Goal: Task Accomplishment & Management: Use online tool/utility

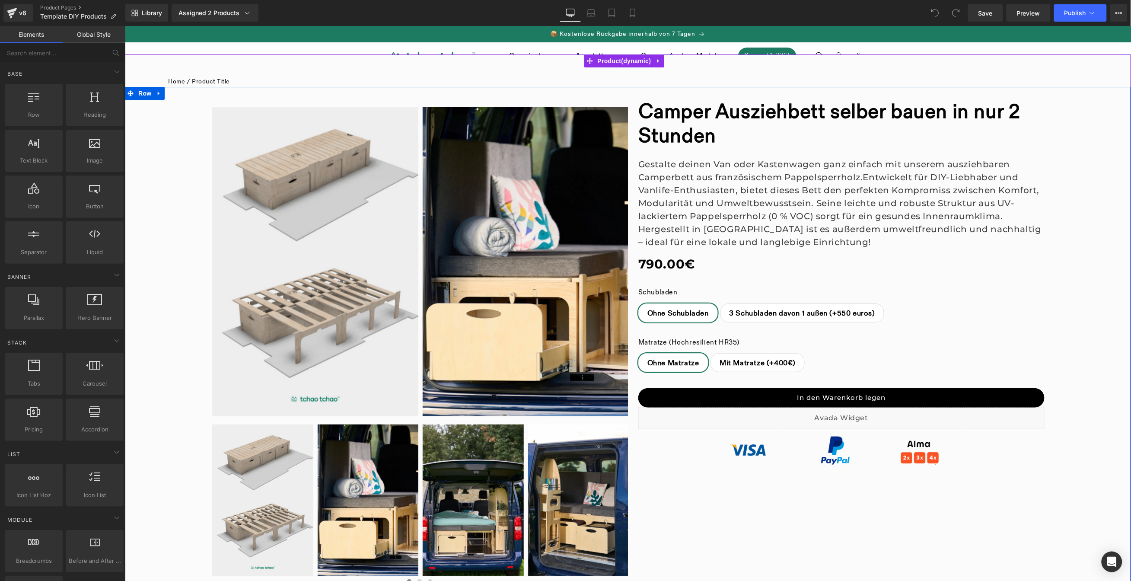
click at [907, 488] on div "‹ ›" at bounding box center [627, 337] width 1006 height 503
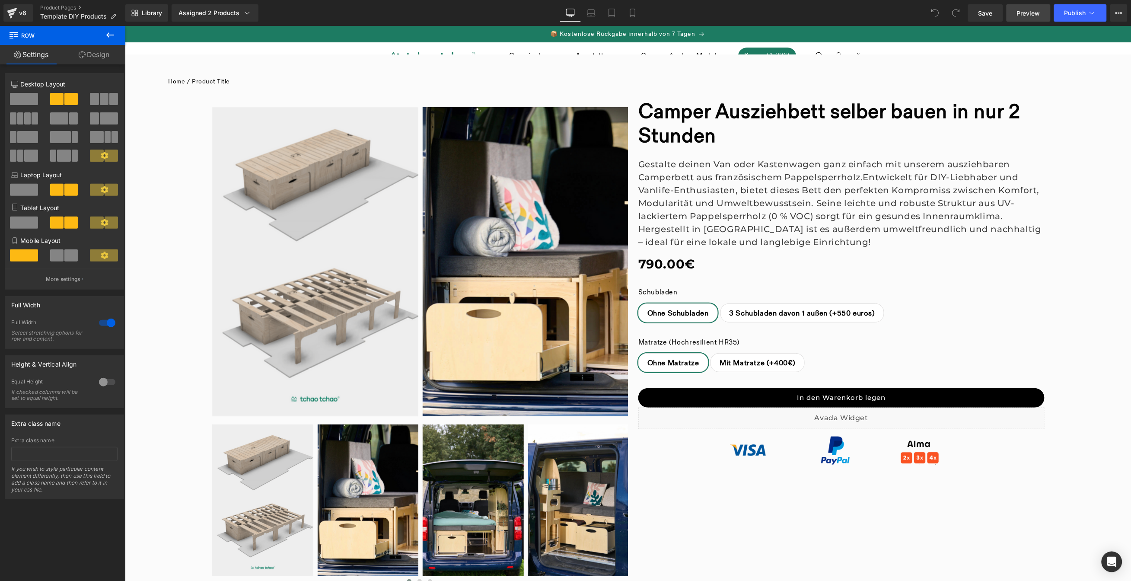
click at [1024, 18] on link "Preview" at bounding box center [1029, 12] width 44 height 17
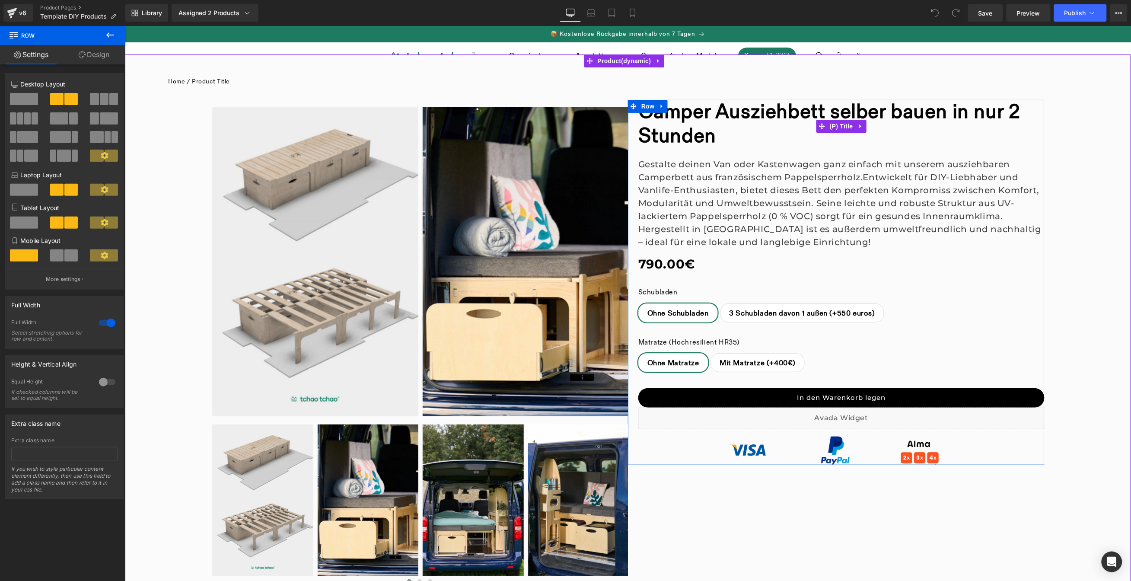
click at [818, 112] on link "Camper Ausziehbett selber bauen in nur 2 Stunden" at bounding box center [841, 123] width 406 height 49
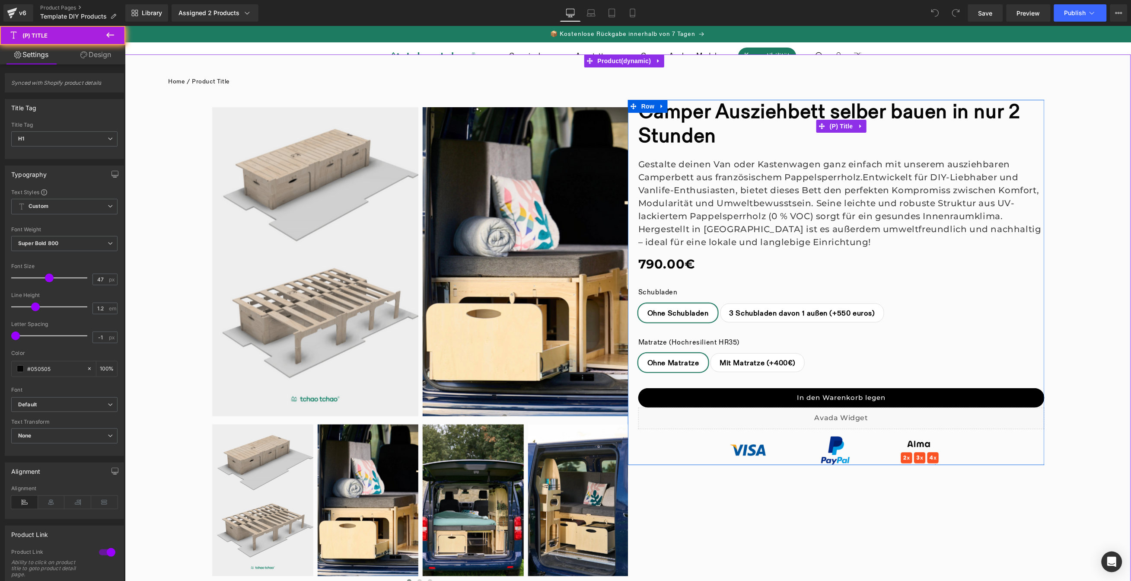
click at [818, 112] on link "Camper Ausziehbett selber bauen in nur 2 Stunden" at bounding box center [841, 123] width 406 height 49
click at [800, 112] on link "Camper Ausziehbett selber bauen in nur 2 Stunden" at bounding box center [841, 123] width 406 height 49
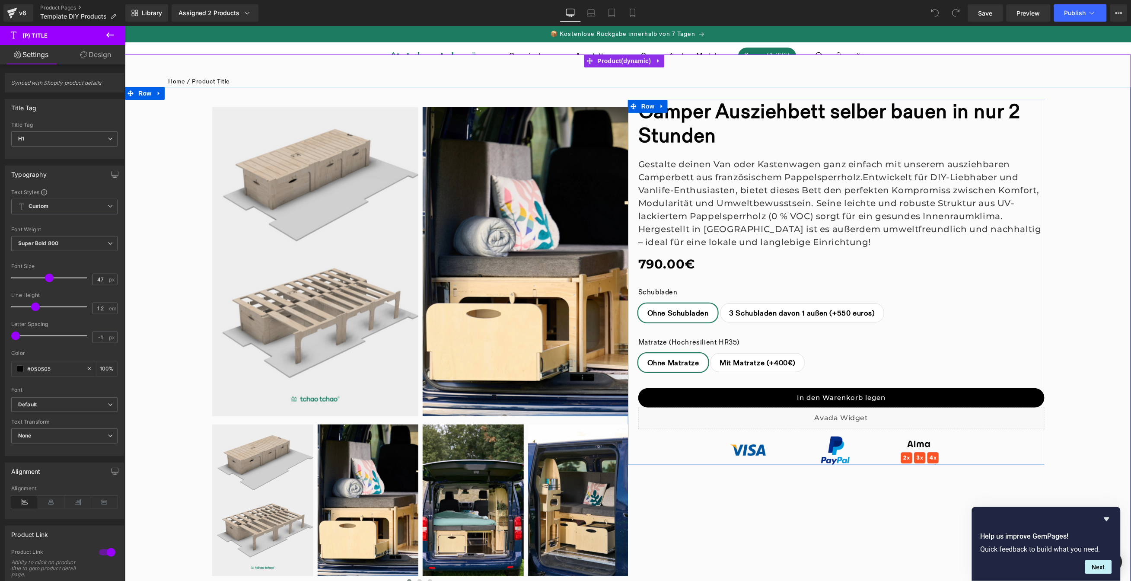
scroll to position [2, 0]
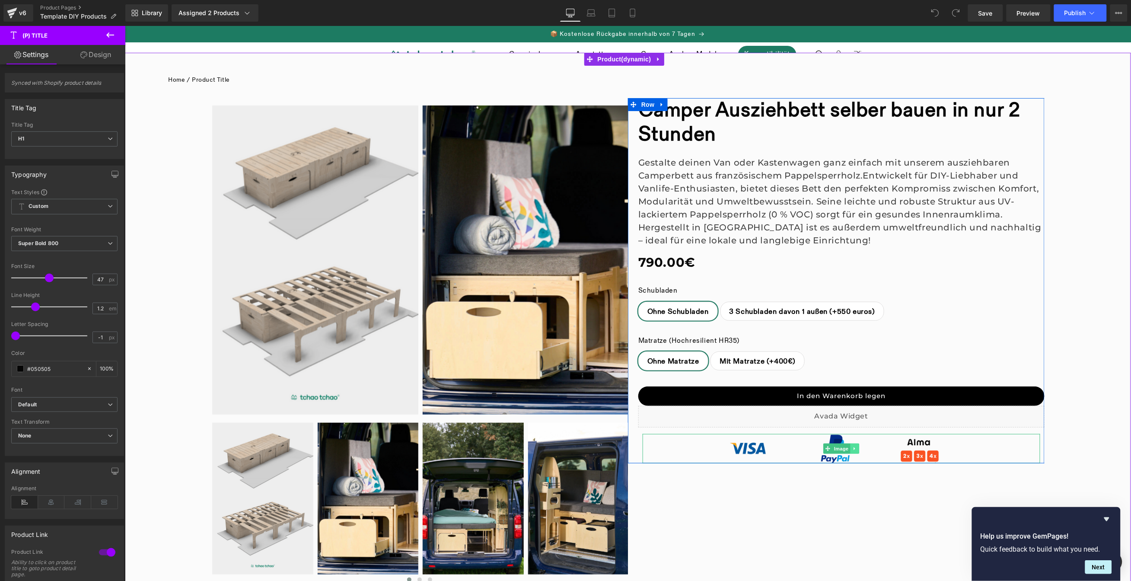
click at [852, 449] on icon at bounding box center [854, 448] width 5 height 5
click at [838, 449] on icon at bounding box center [840, 448] width 5 height 5
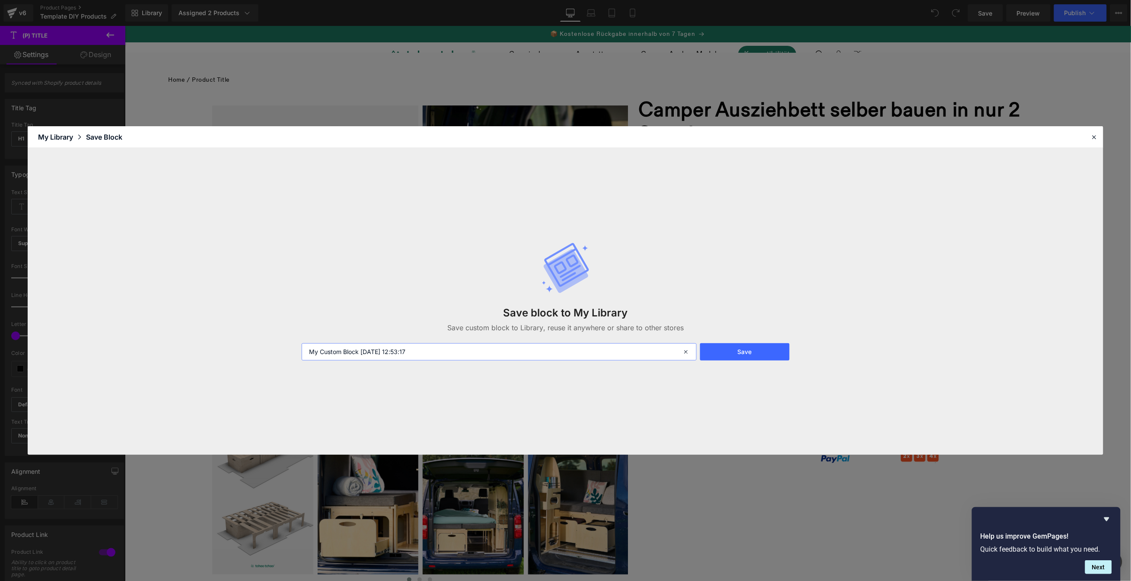
click at [449, 347] on input "My Custom Block [DATE] 12:53:17" at bounding box center [499, 351] width 395 height 17
type input "INFO PAIEMENT"
click at [749, 350] on button "Save" at bounding box center [744, 351] width 89 height 17
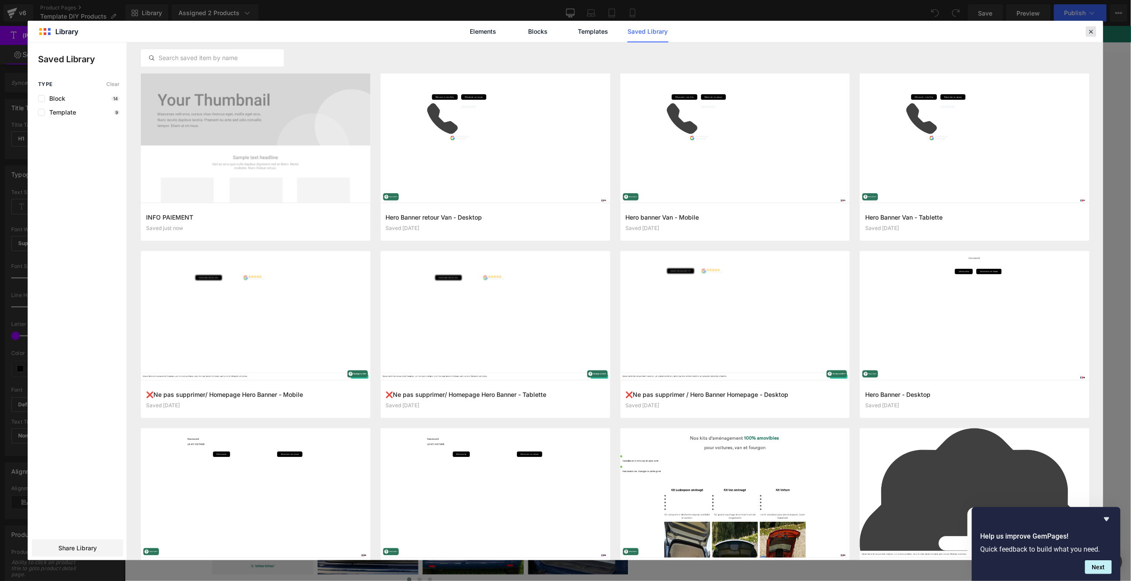
click at [1093, 33] on icon at bounding box center [1091, 32] width 8 height 8
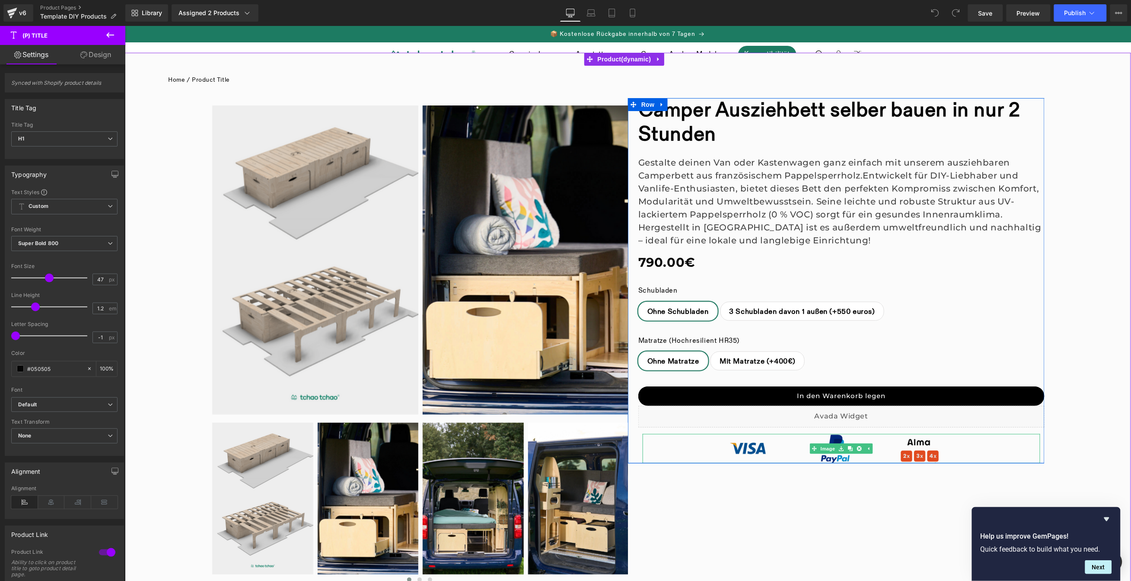
click at [940, 444] on img at bounding box center [841, 447] width 239 height 29
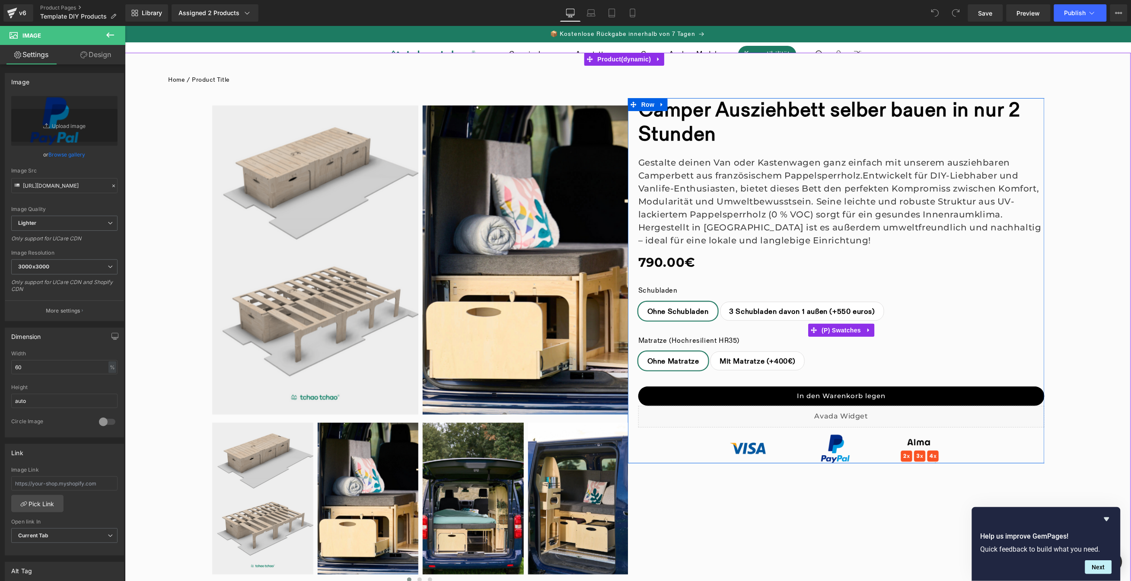
scroll to position [0, 0]
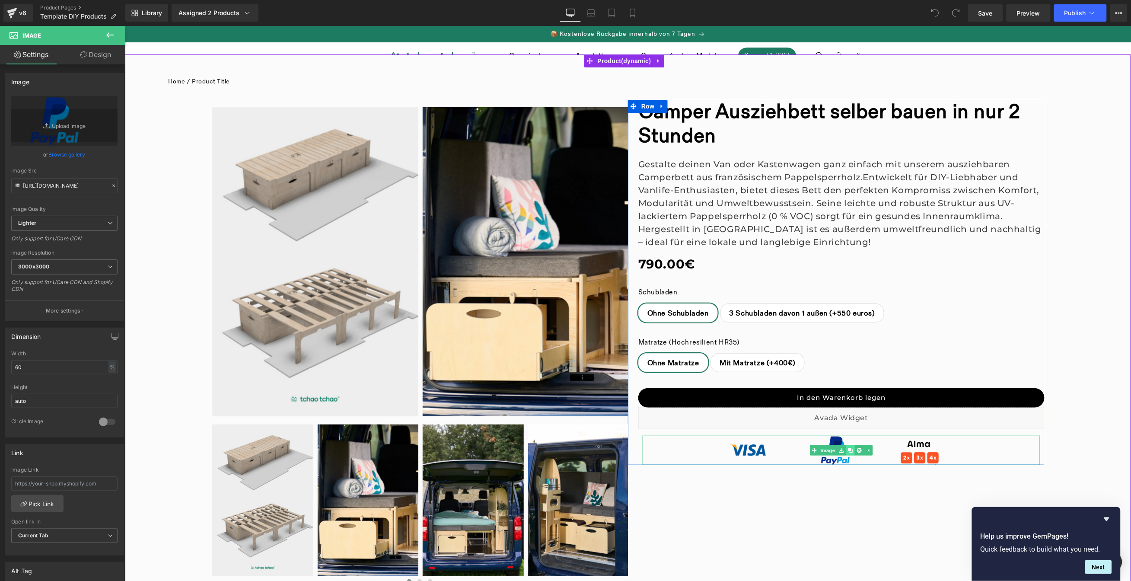
click at [848, 451] on icon at bounding box center [850, 449] width 5 height 5
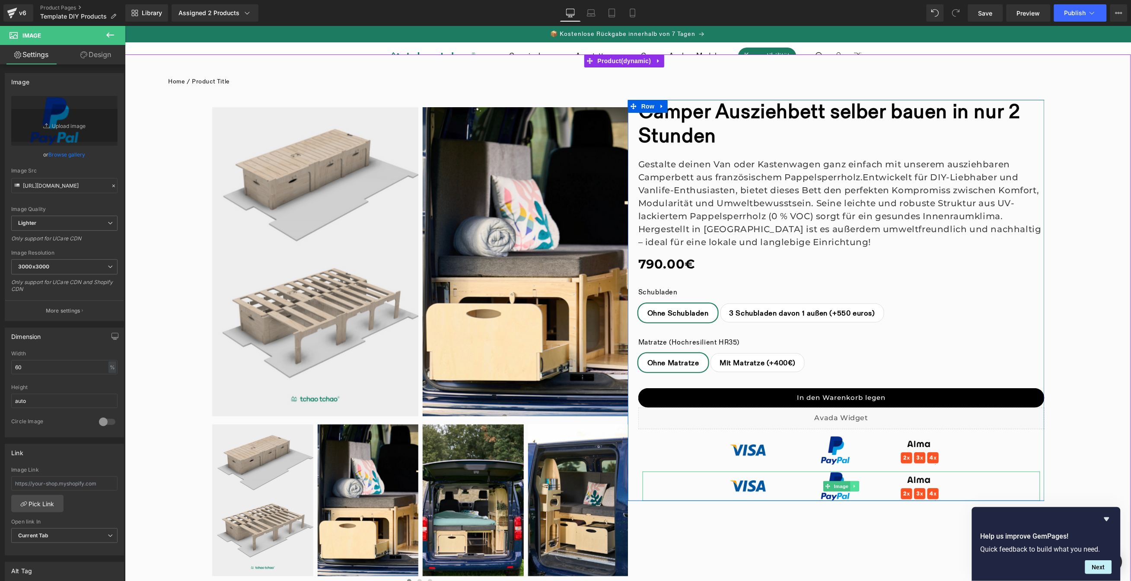
click at [853, 489] on link at bounding box center [854, 486] width 9 height 10
click at [857, 487] on icon at bounding box center [859, 486] width 5 height 5
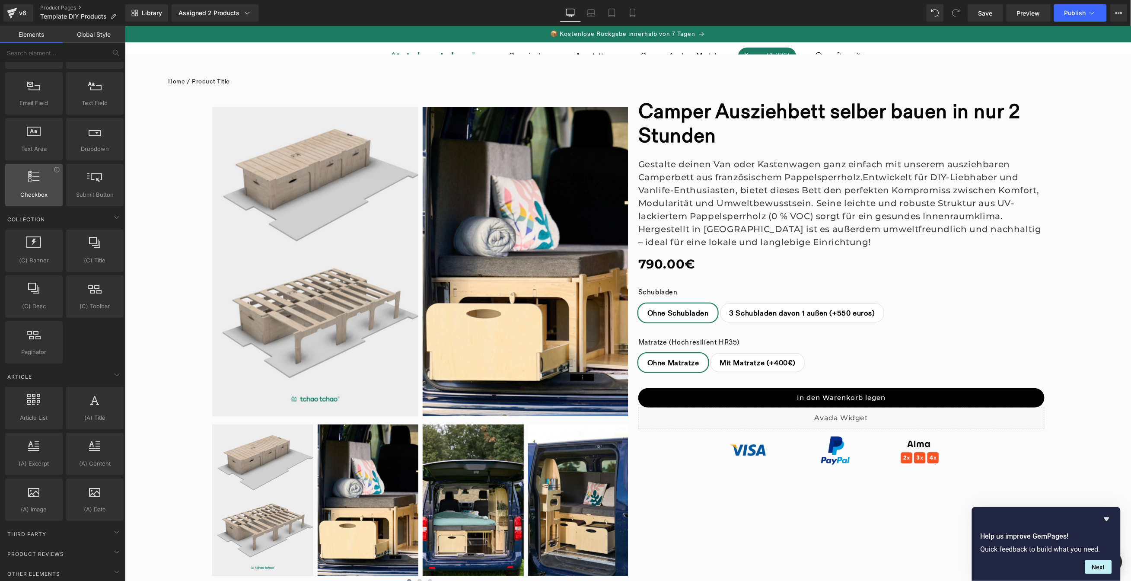
scroll to position [1392, 0]
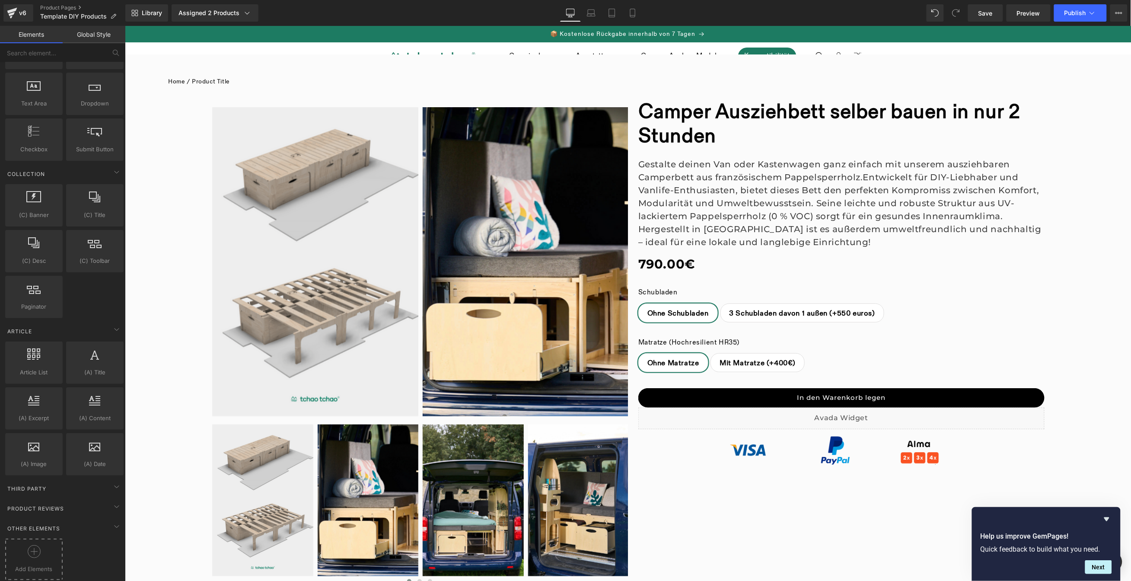
click at [40, 554] on div at bounding box center [33, 554] width 53 height 19
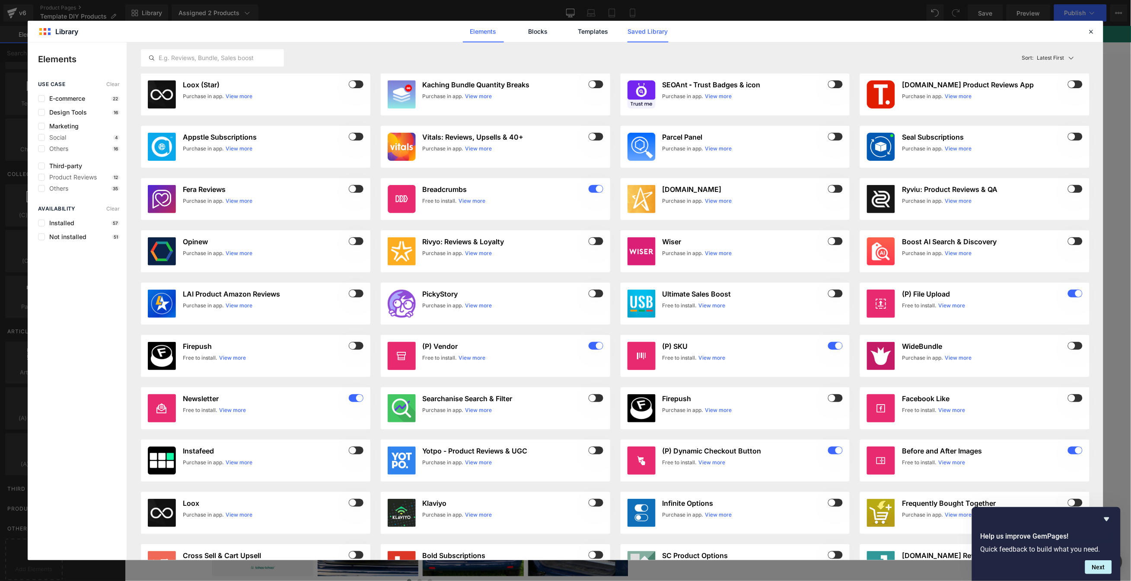
click at [641, 28] on link "Saved Library" at bounding box center [648, 32] width 41 height 22
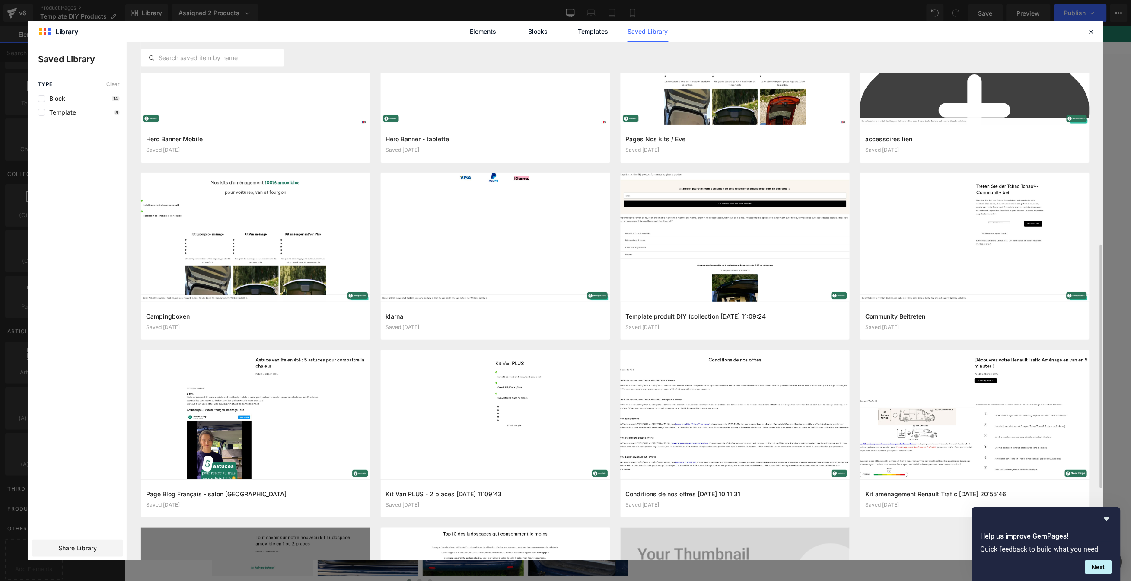
scroll to position [385, 0]
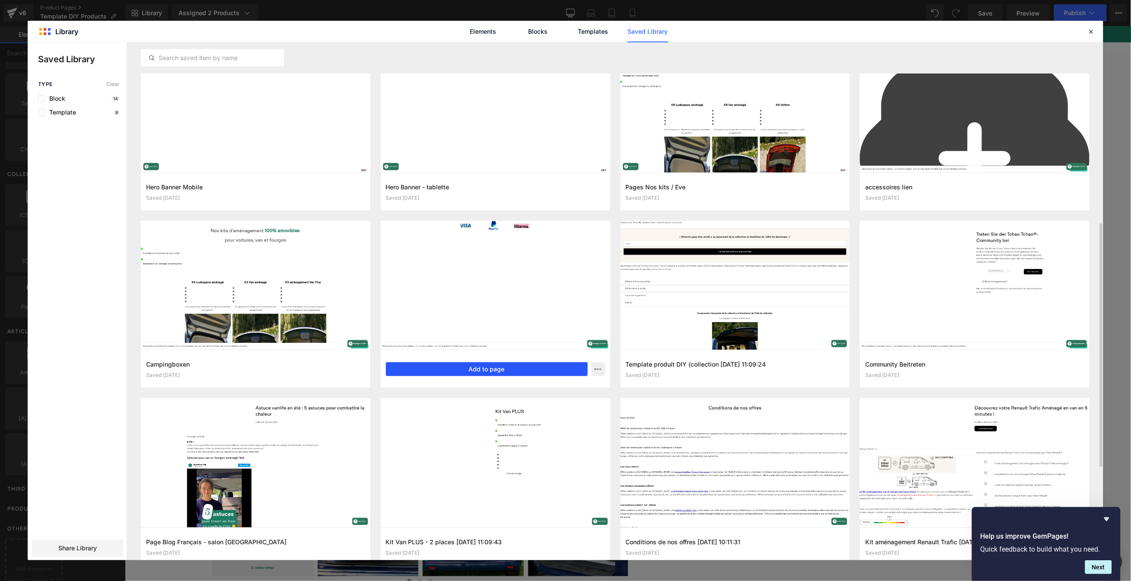
click at [503, 373] on button "Add to page" at bounding box center [487, 369] width 202 height 14
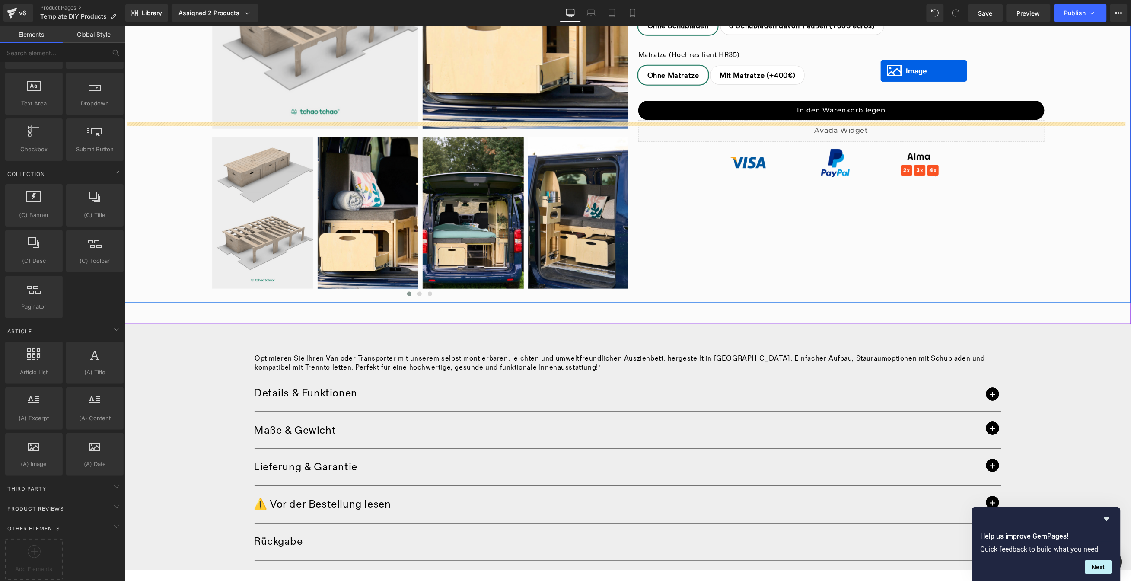
scroll to position [157, 0]
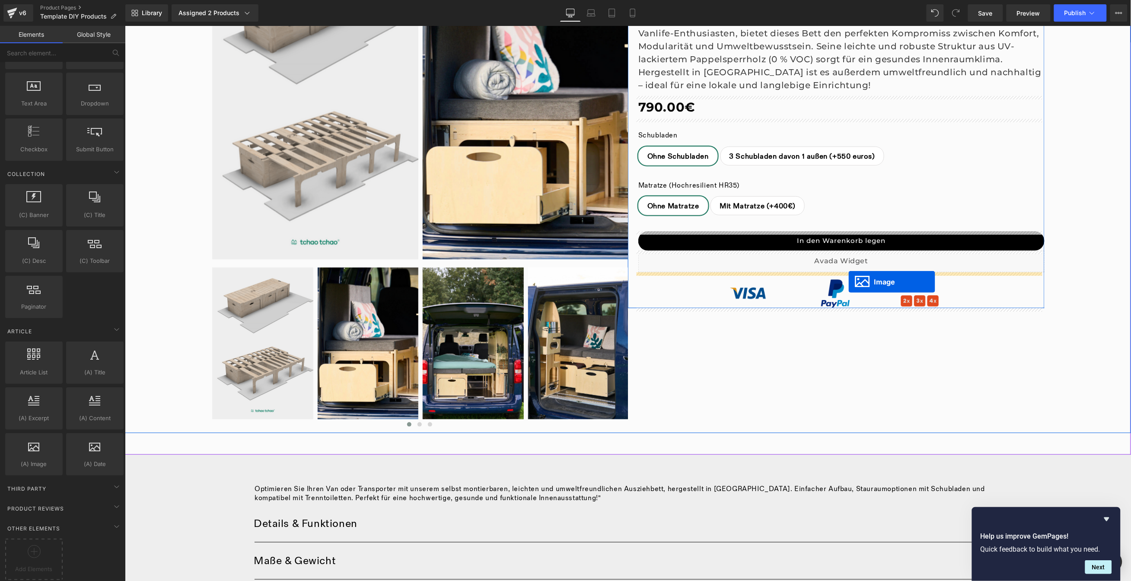
drag, startPoint x: 609, startPoint y: 419, endPoint x: 848, endPoint y: 281, distance: 276.3
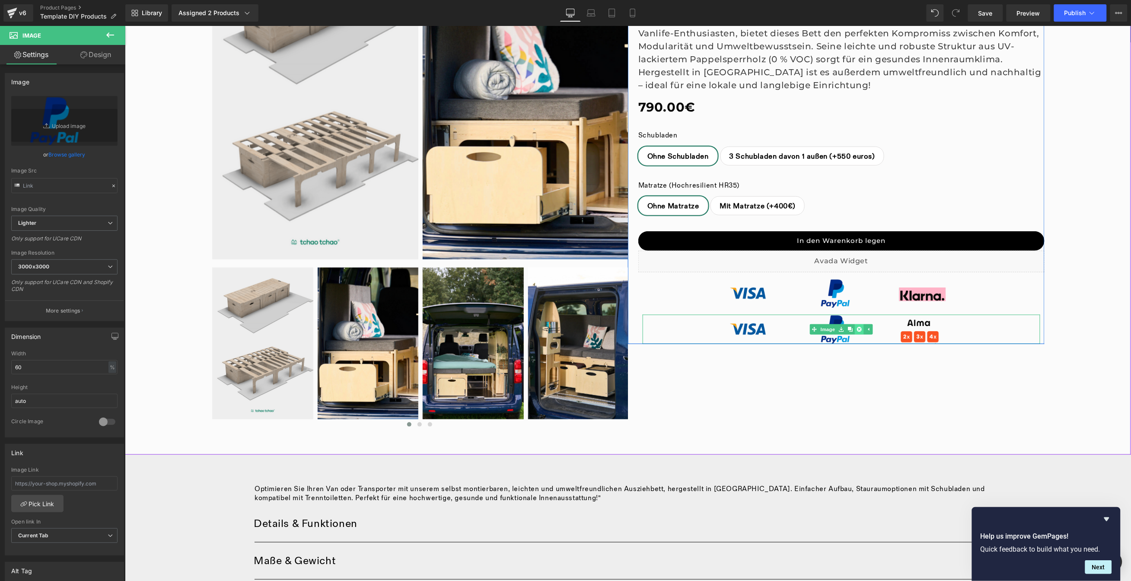
click at [857, 331] on icon at bounding box center [859, 329] width 5 height 5
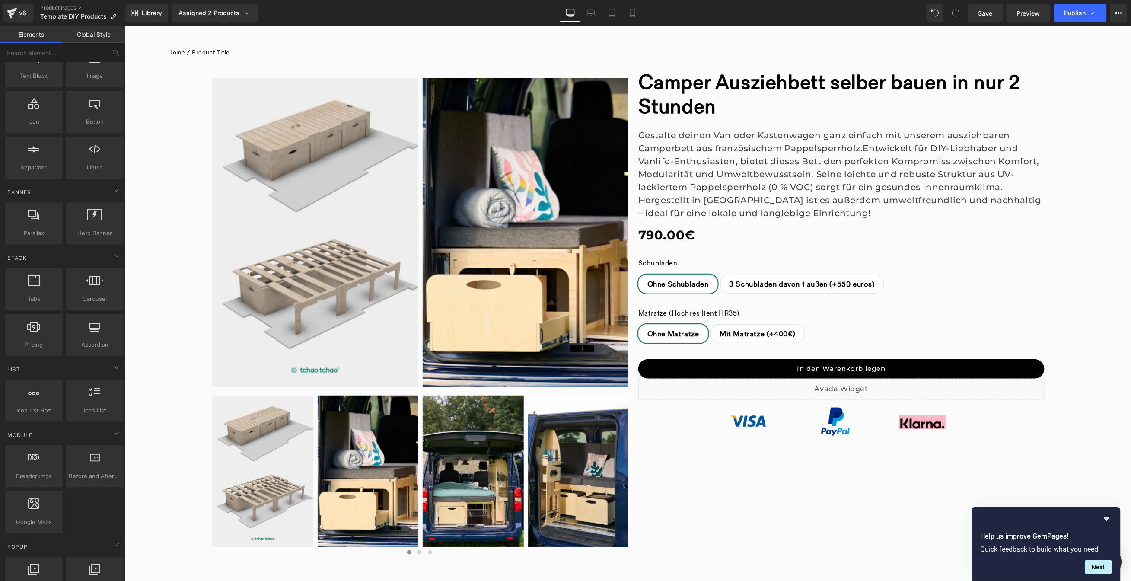
scroll to position [197, 0]
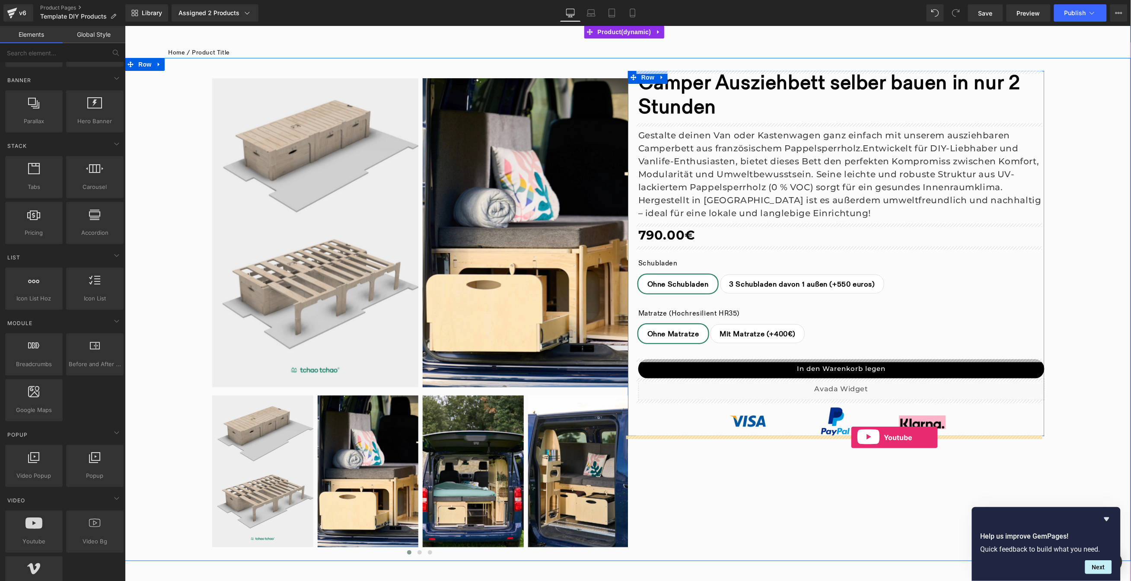
drag, startPoint x: 154, startPoint y: 568, endPoint x: 851, endPoint y: 437, distance: 708.9
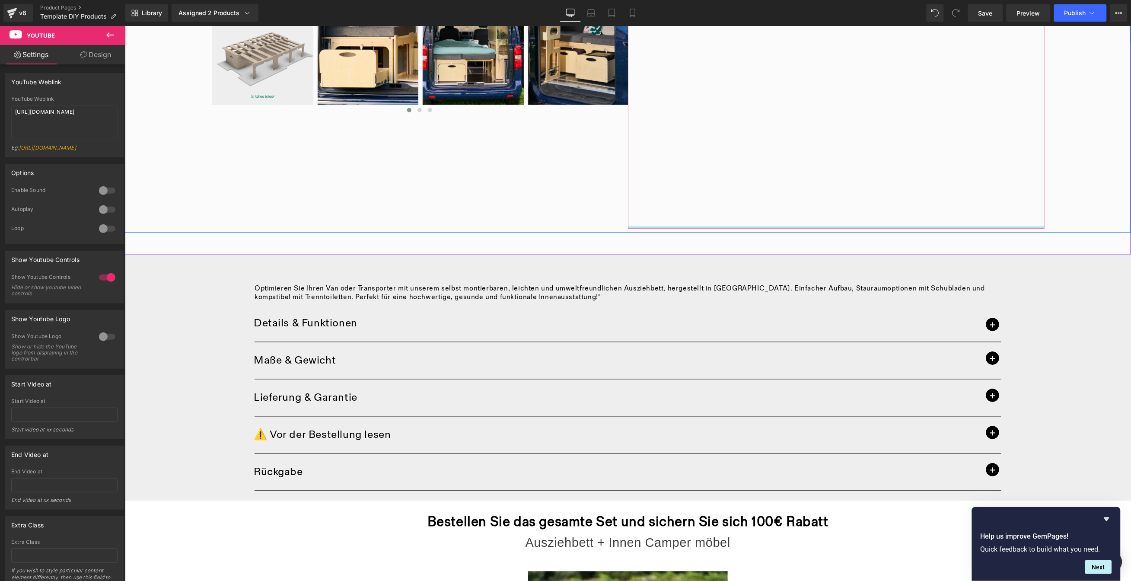
scroll to position [277, 0]
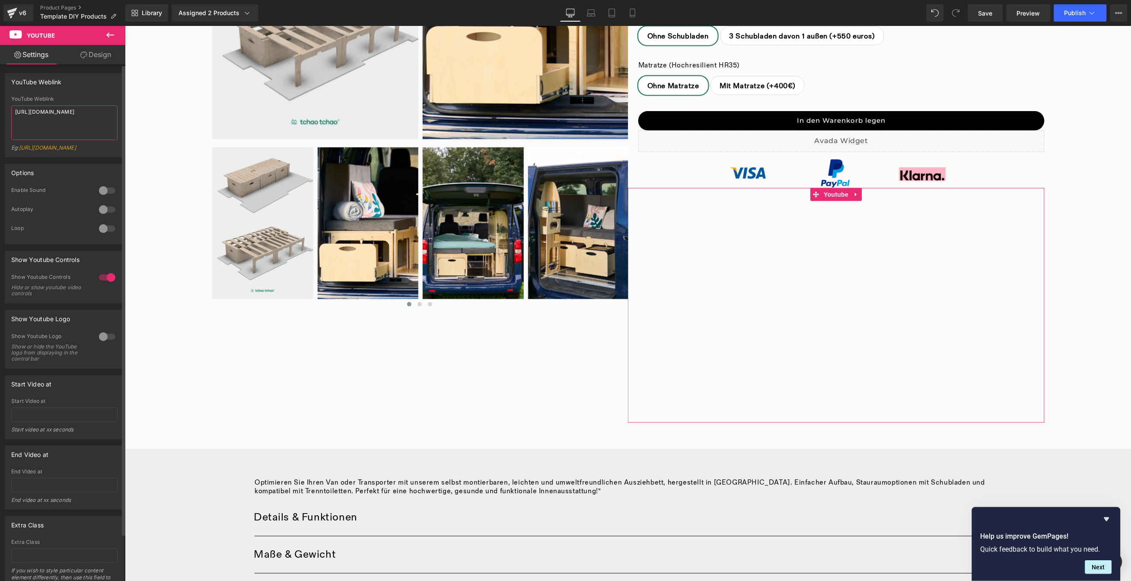
click at [78, 122] on textarea "[URL][DOMAIN_NAME]" at bounding box center [64, 122] width 106 height 35
paste textarea "1 740"
type textarea "1 740"
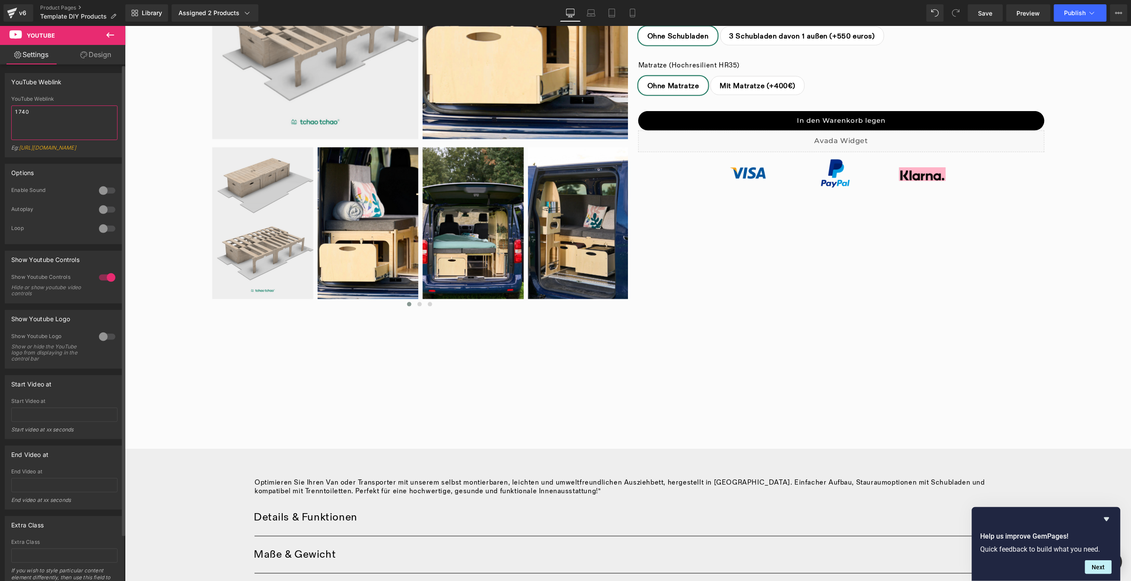
click at [79, 121] on textarea "1 740" at bounding box center [64, 122] width 106 height 35
paste textarea "[URL][DOMAIN_NAME]"
type textarea "[URL][DOMAIN_NAME]"
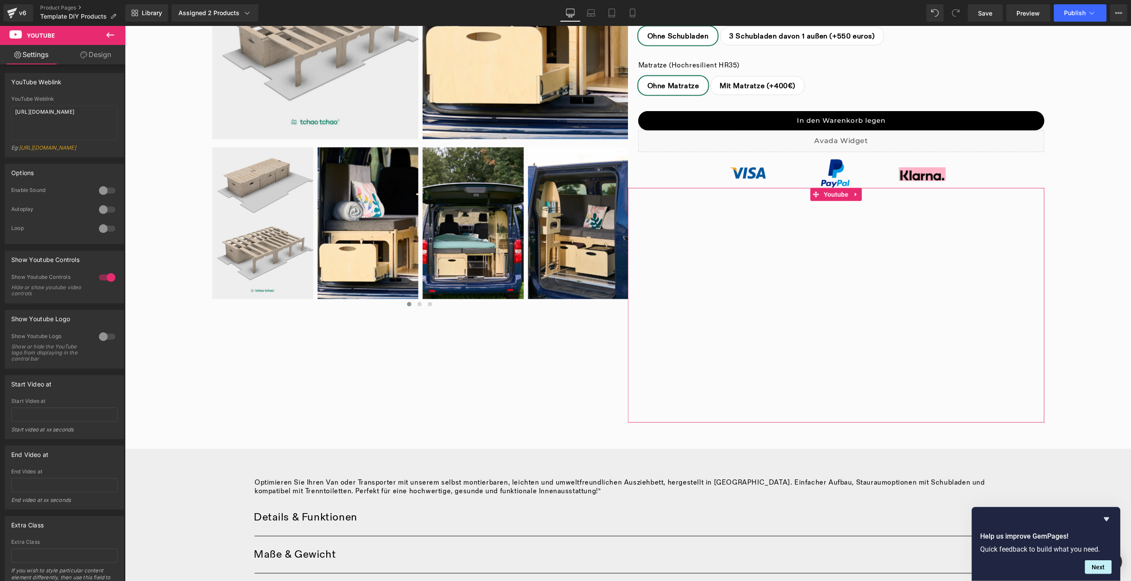
drag, startPoint x: 94, startPoint y: 54, endPoint x: 104, endPoint y: 89, distance: 35.9
click at [94, 55] on link "Design" at bounding box center [95, 54] width 63 height 19
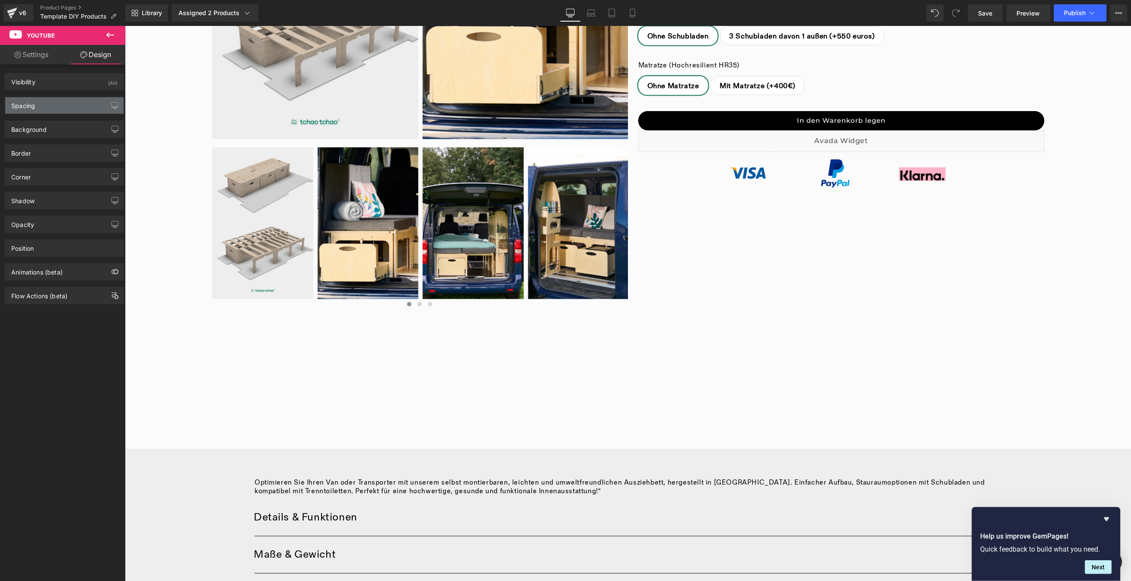
click at [52, 103] on div "Spacing" at bounding box center [64, 105] width 118 height 16
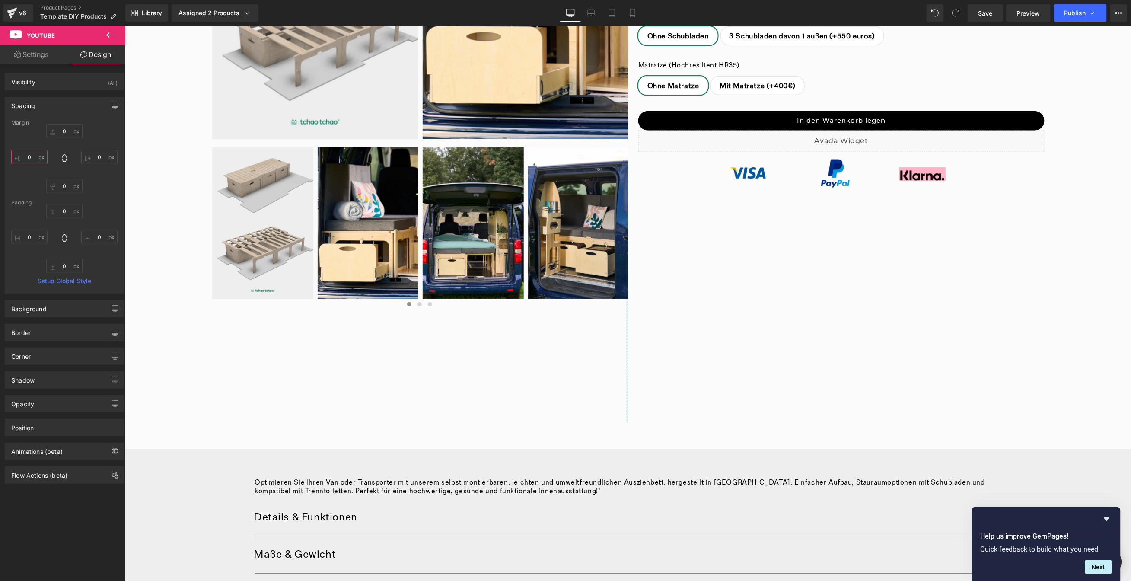
click at [34, 157] on input "0" at bounding box center [29, 157] width 36 height 14
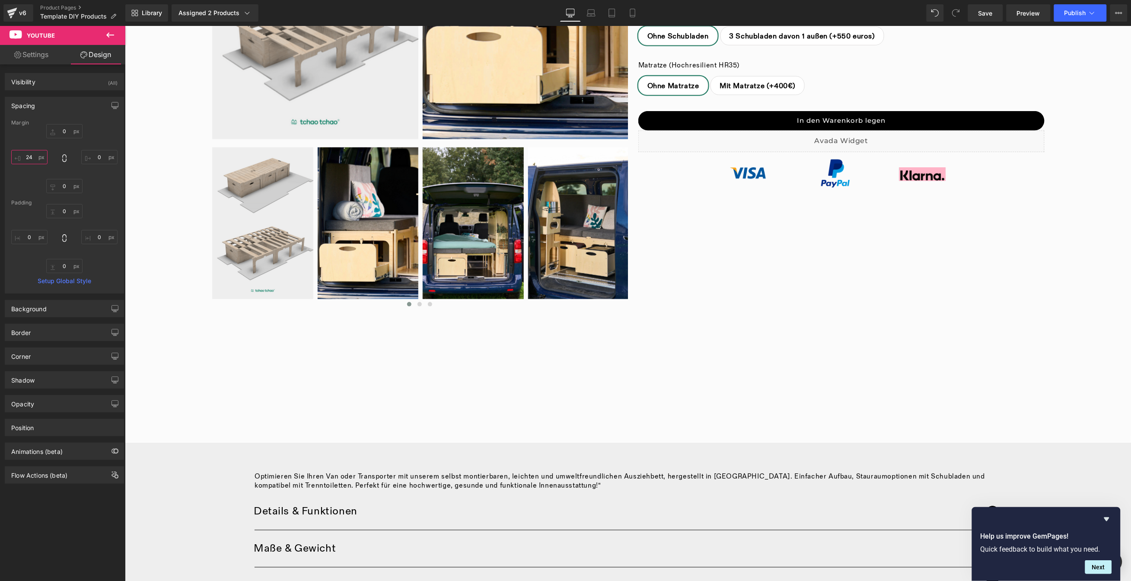
type input "2"
type input "12"
click at [100, 159] on input "0" at bounding box center [99, 157] width 36 height 14
type input "12"
click at [63, 134] on input "0" at bounding box center [64, 131] width 36 height 14
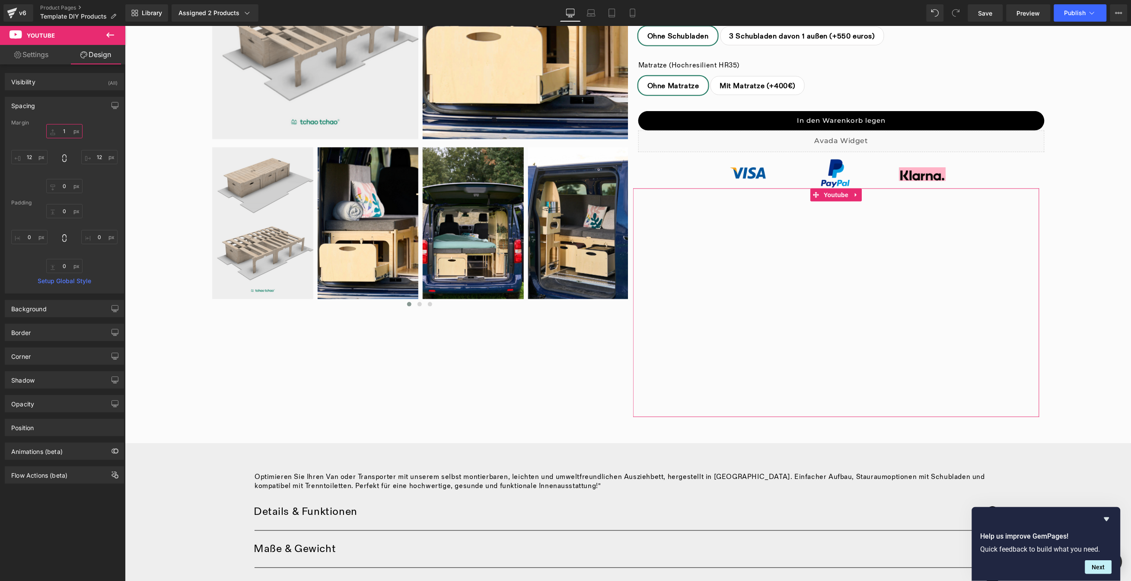
type input "12"
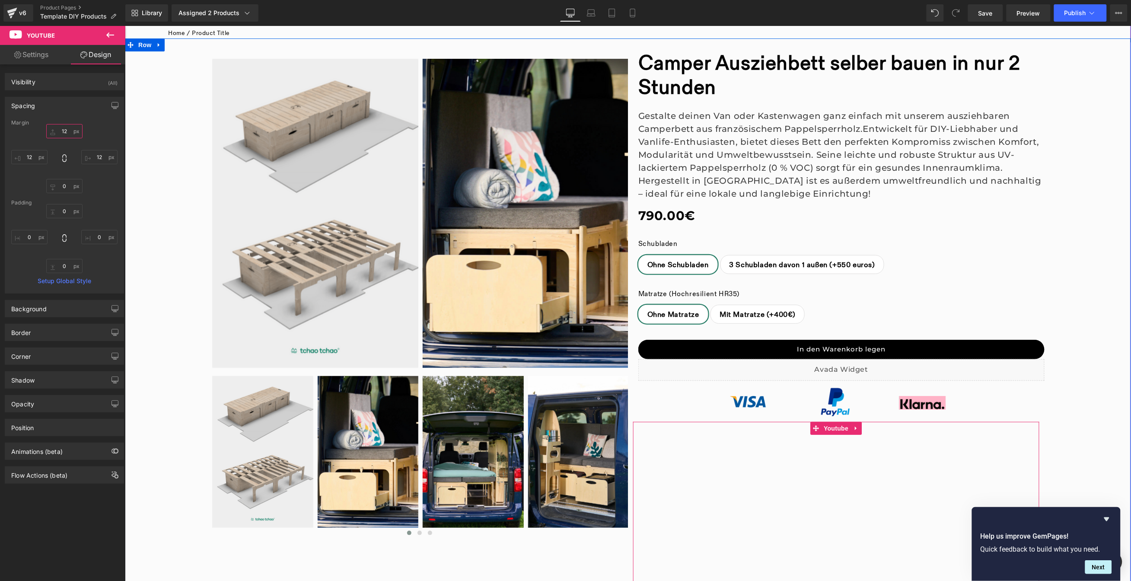
scroll to position [23, 0]
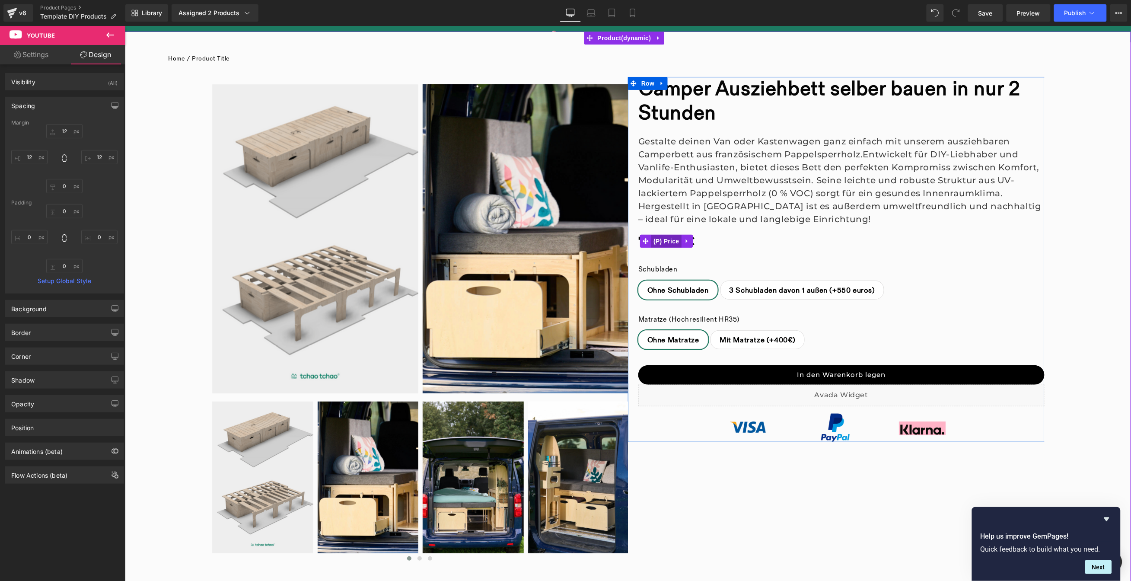
click at [669, 242] on span "(P) Price" at bounding box center [666, 240] width 30 height 13
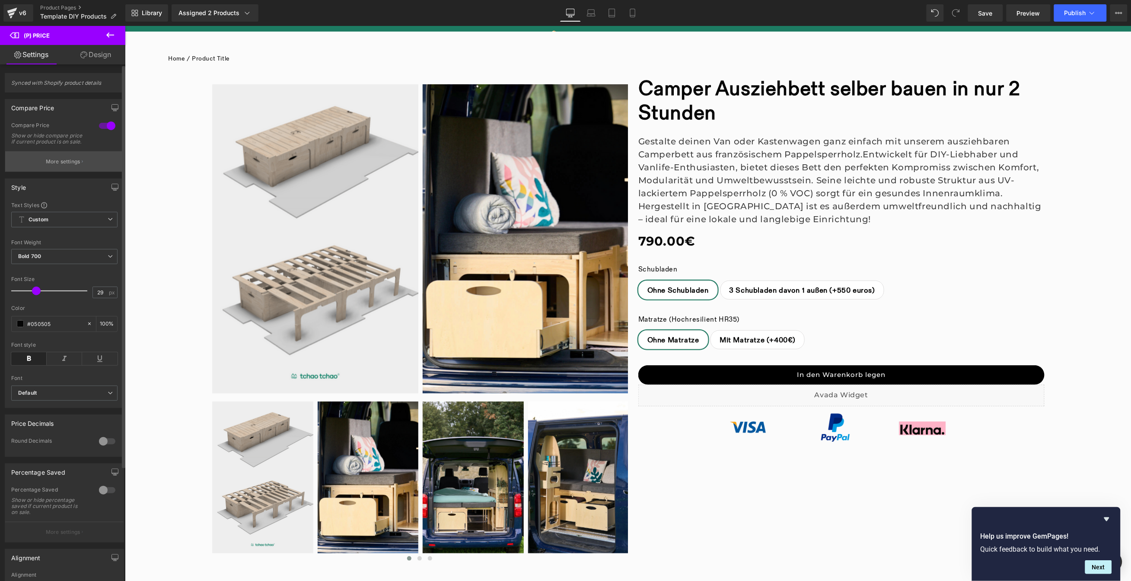
click at [62, 166] on p "More settings" at bounding box center [63, 162] width 35 height 8
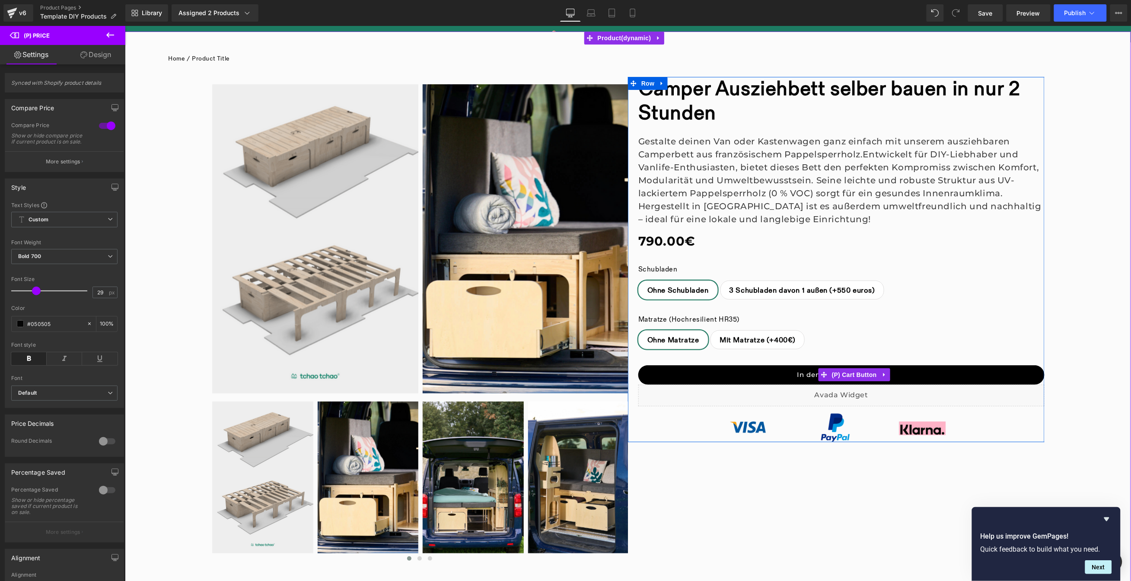
click at [766, 375] on button "In den Warenkorb legen" at bounding box center [841, 374] width 406 height 19
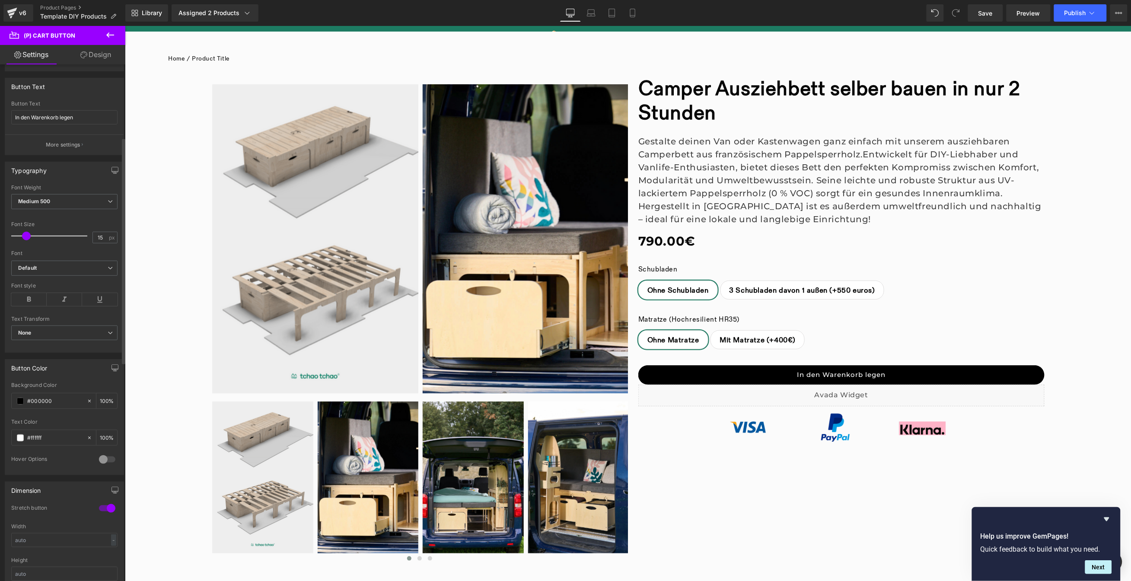
scroll to position [238, 0]
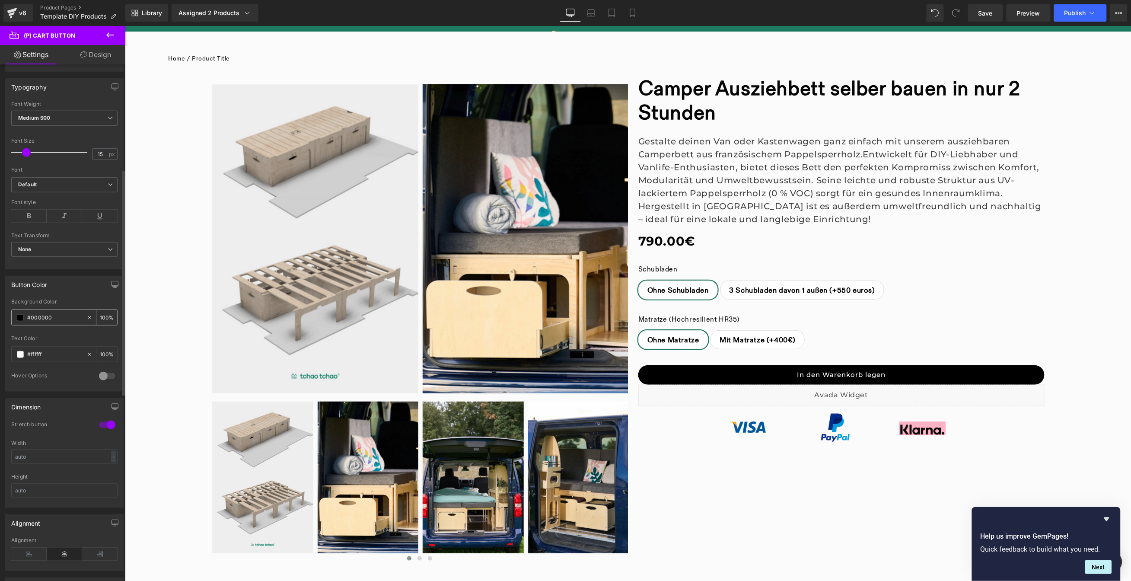
click at [21, 318] on span at bounding box center [20, 317] width 7 height 7
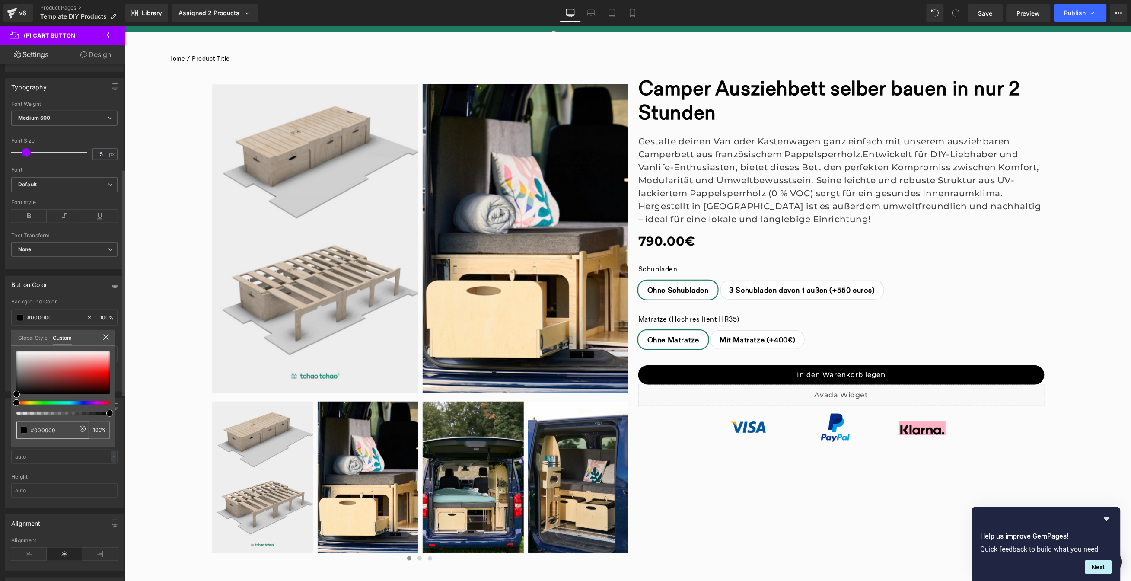
click at [67, 430] on input "#000000" at bounding box center [54, 430] width 46 height 9
type input "#1D7B62"
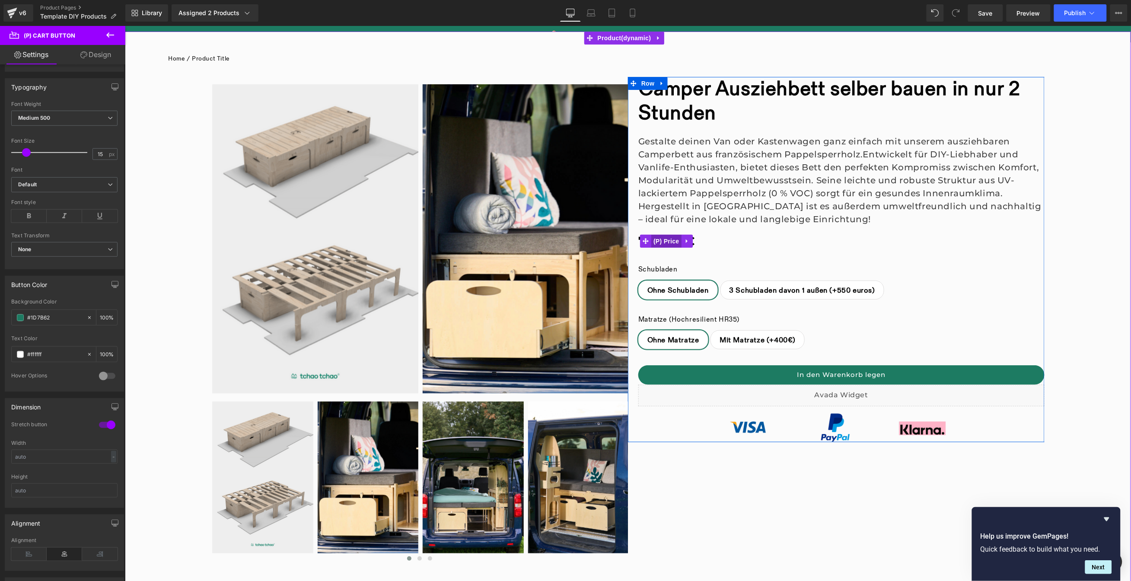
click at [669, 242] on span "(P) Price" at bounding box center [666, 240] width 30 height 13
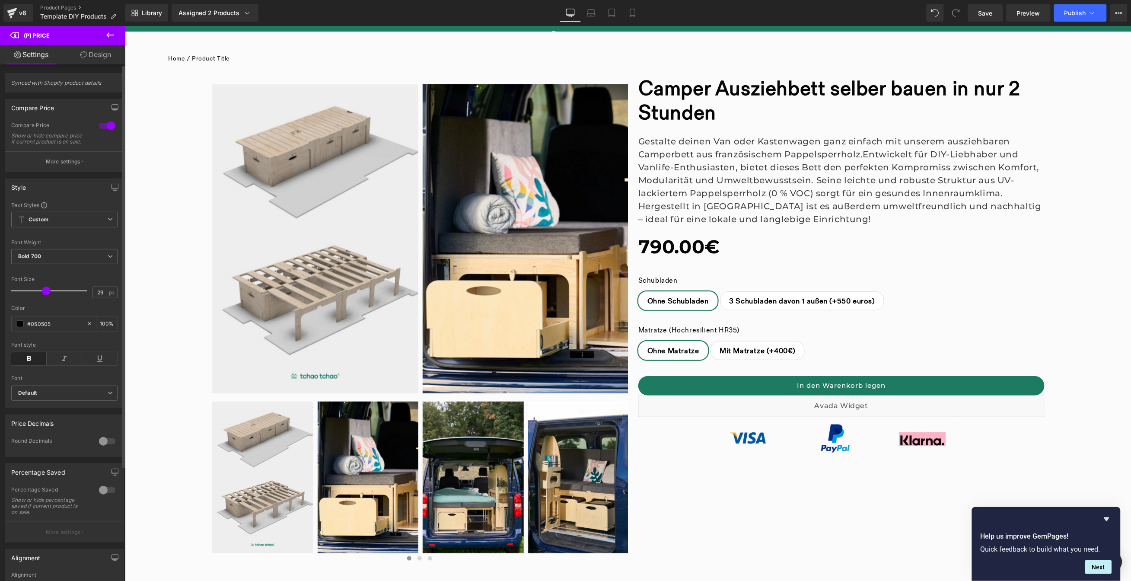
drag, startPoint x: 34, startPoint y: 299, endPoint x: 44, endPoint y: 299, distance: 9.5
click at [44, 295] on span at bounding box center [46, 291] width 9 height 9
click at [73, 172] on button "More settings" at bounding box center [64, 161] width 118 height 20
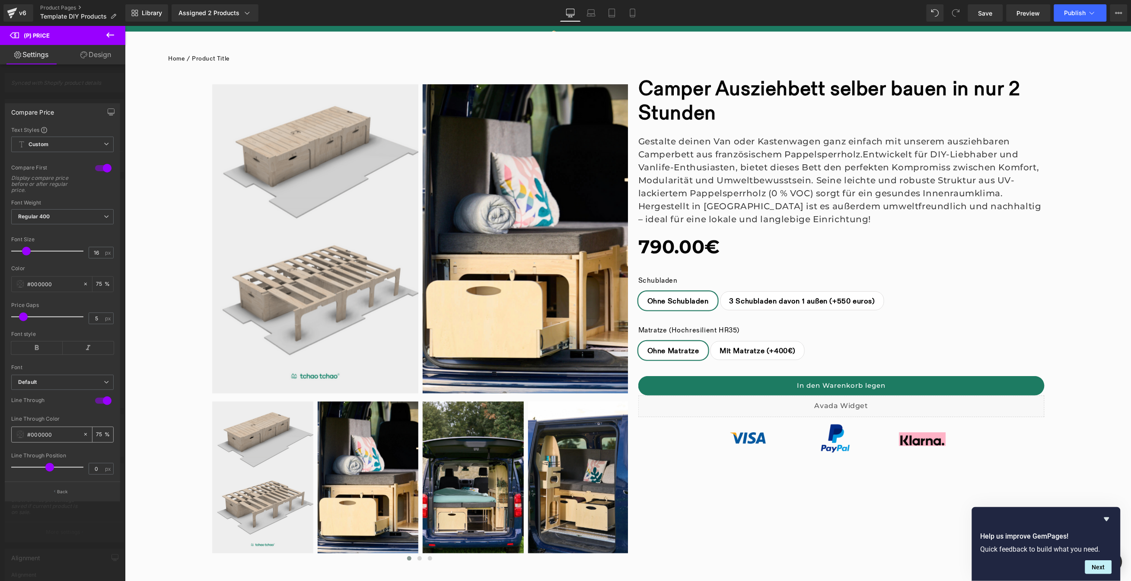
drag, startPoint x: 60, startPoint y: 434, endPoint x: 32, endPoint y: 437, distance: 28.3
click at [32, 437] on input "#000000" at bounding box center [52, 435] width 51 height 10
click at [982, 10] on span "Save" at bounding box center [985, 13] width 14 height 9
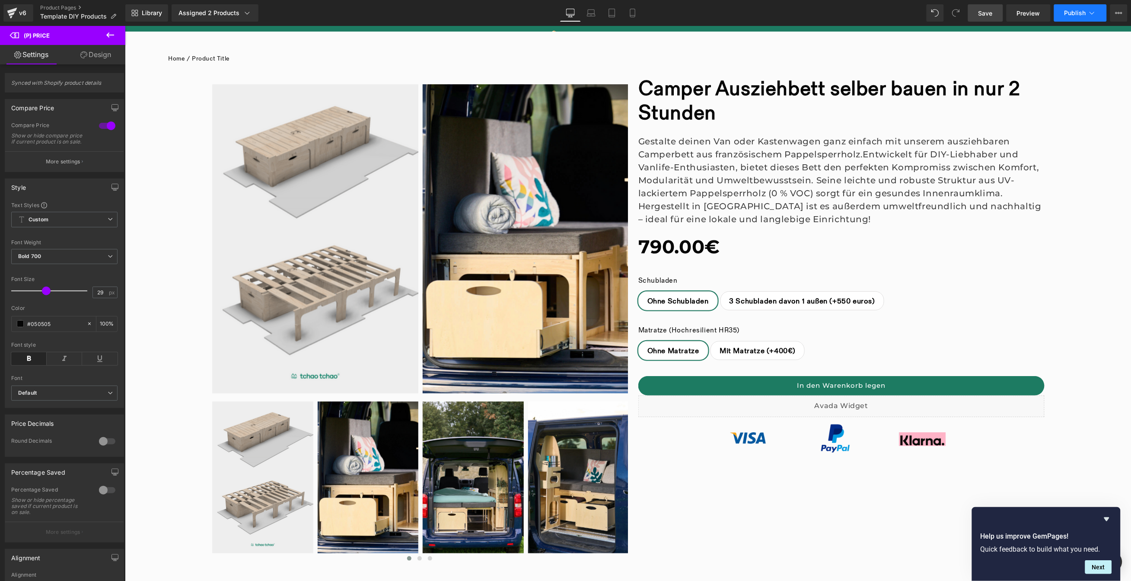
click at [1074, 10] on span "Publish" at bounding box center [1075, 13] width 22 height 7
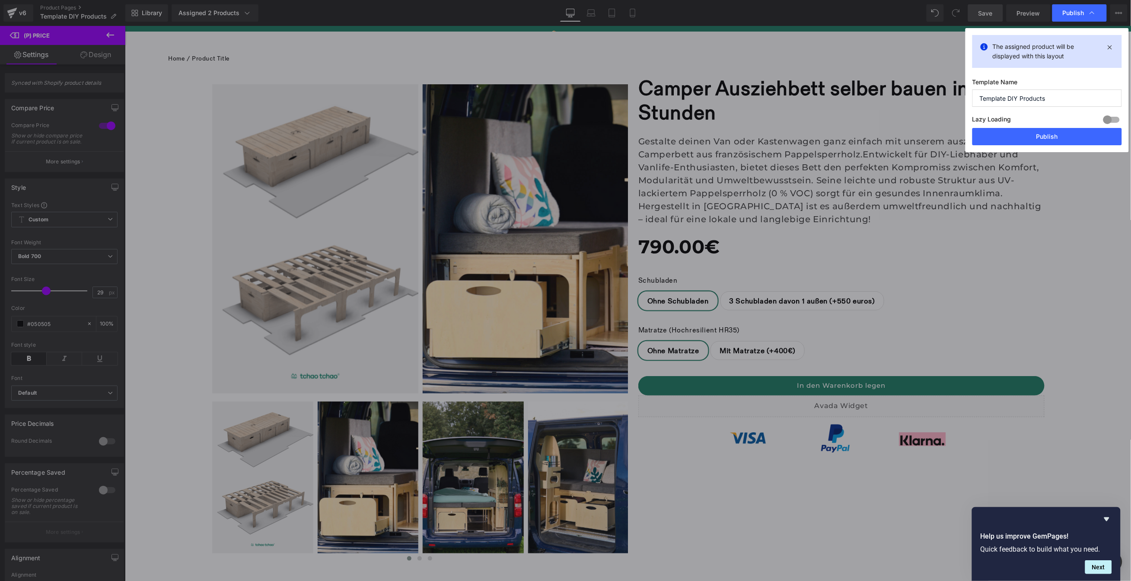
click at [1074, 10] on span "Publish" at bounding box center [1074, 13] width 22 height 8
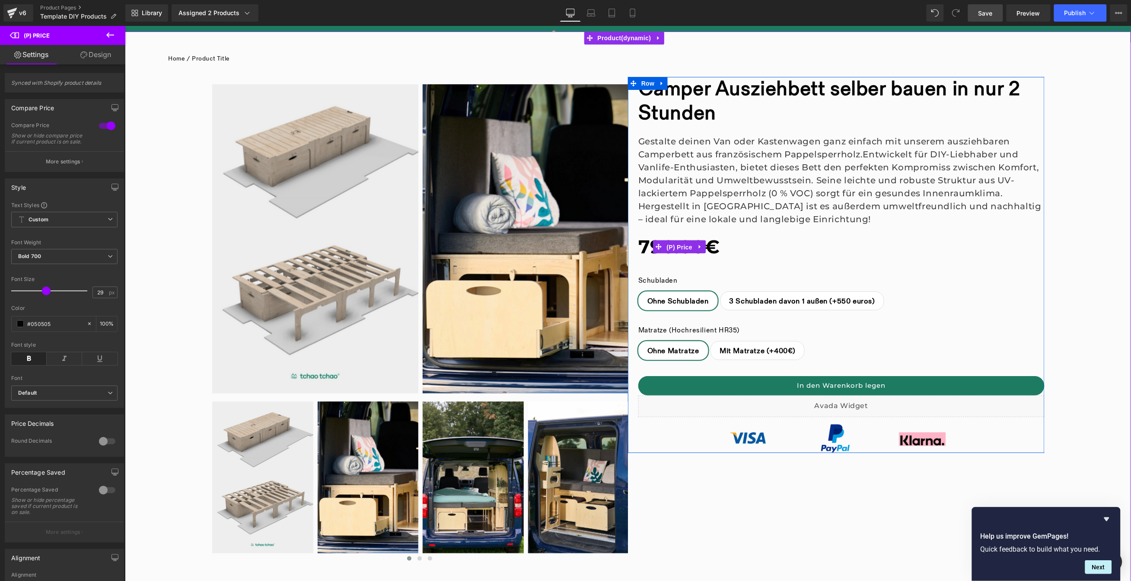
click at [673, 242] on span "(P) Price" at bounding box center [679, 246] width 30 height 13
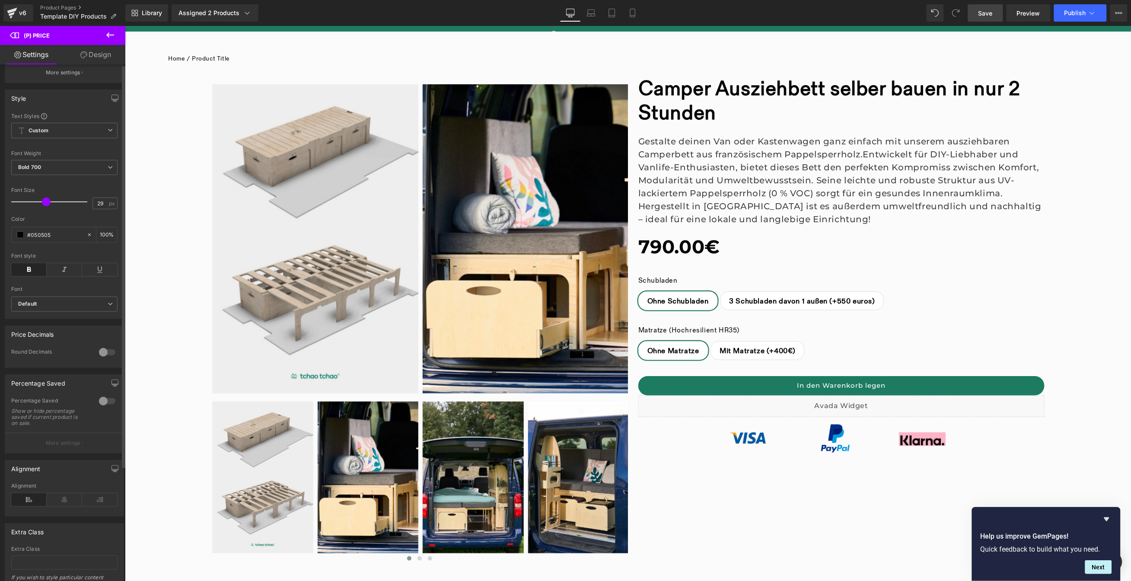
scroll to position [0, 0]
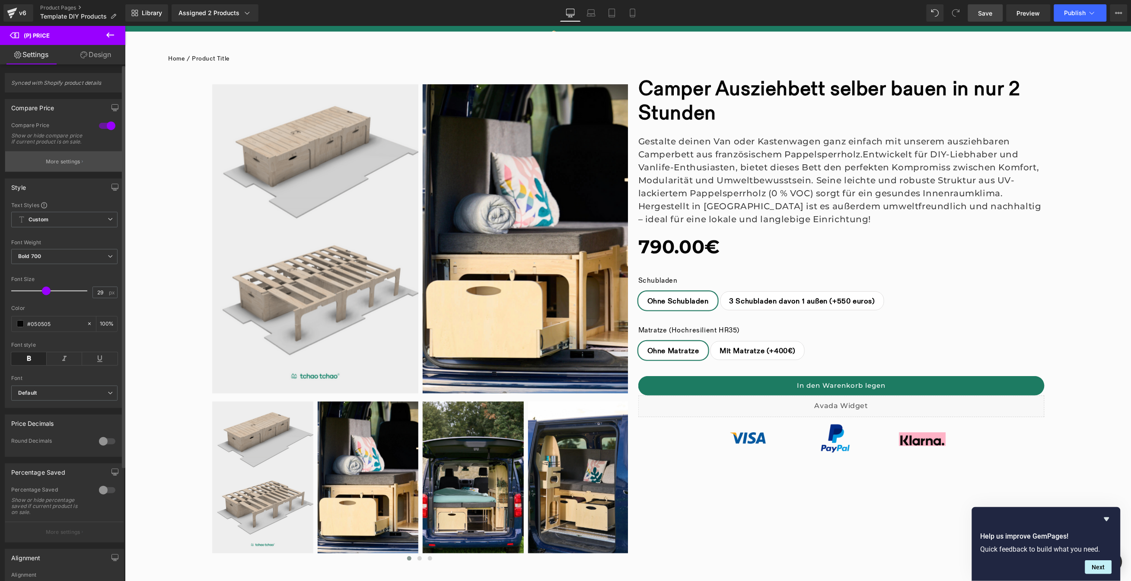
click at [84, 163] on button "More settings" at bounding box center [64, 161] width 118 height 20
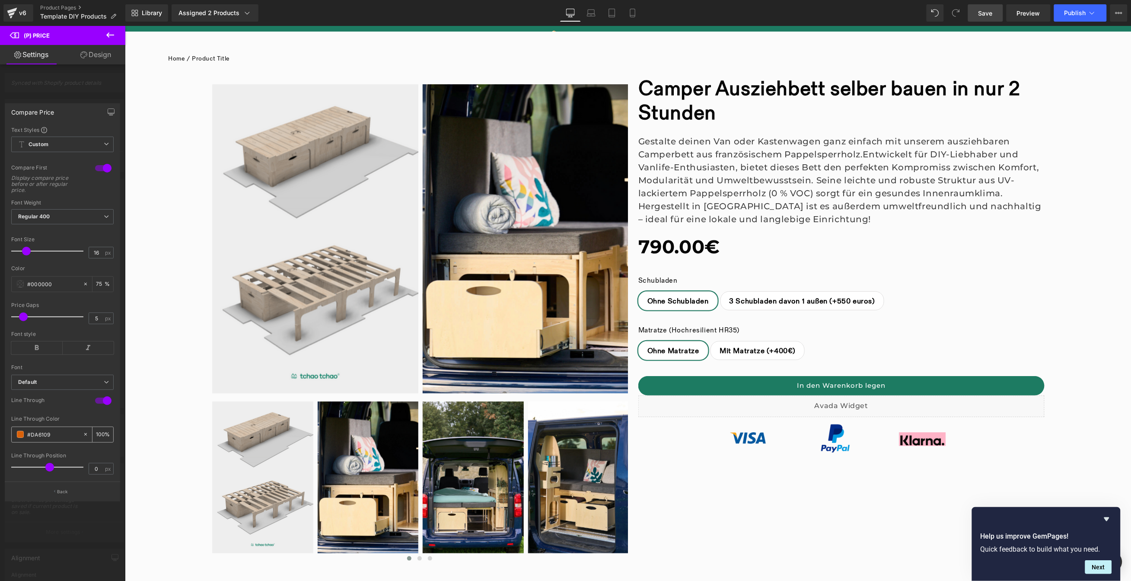
drag, startPoint x: 44, startPoint y: 434, endPoint x: 25, endPoint y: 434, distance: 19.0
click at [25, 434] on div "#DA6109" at bounding box center [47, 434] width 71 height 15
type input "#da6109"
drag, startPoint x: 58, startPoint y: 279, endPoint x: 38, endPoint y: 283, distance: 21.1
click at [25, 283] on div "#000000" at bounding box center [47, 284] width 71 height 15
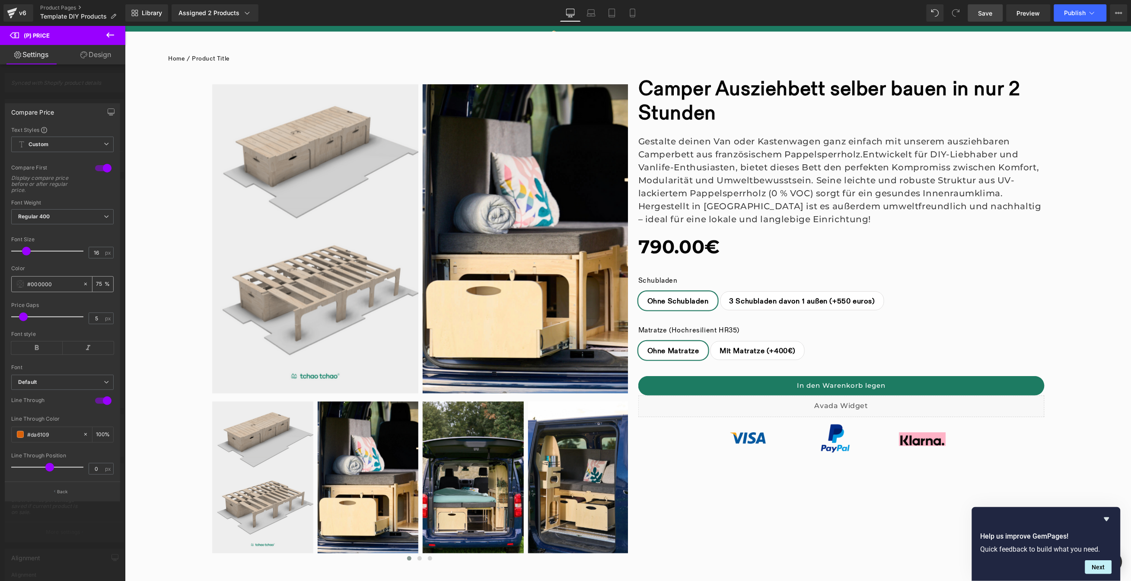
drag, startPoint x: 63, startPoint y: 284, endPoint x: 26, endPoint y: 284, distance: 36.7
click at [26, 284] on div "#000000" at bounding box center [47, 284] width 71 height 15
paste input "da6109"
type input "#da6109"
click at [995, 18] on link "Save" at bounding box center [985, 12] width 35 height 17
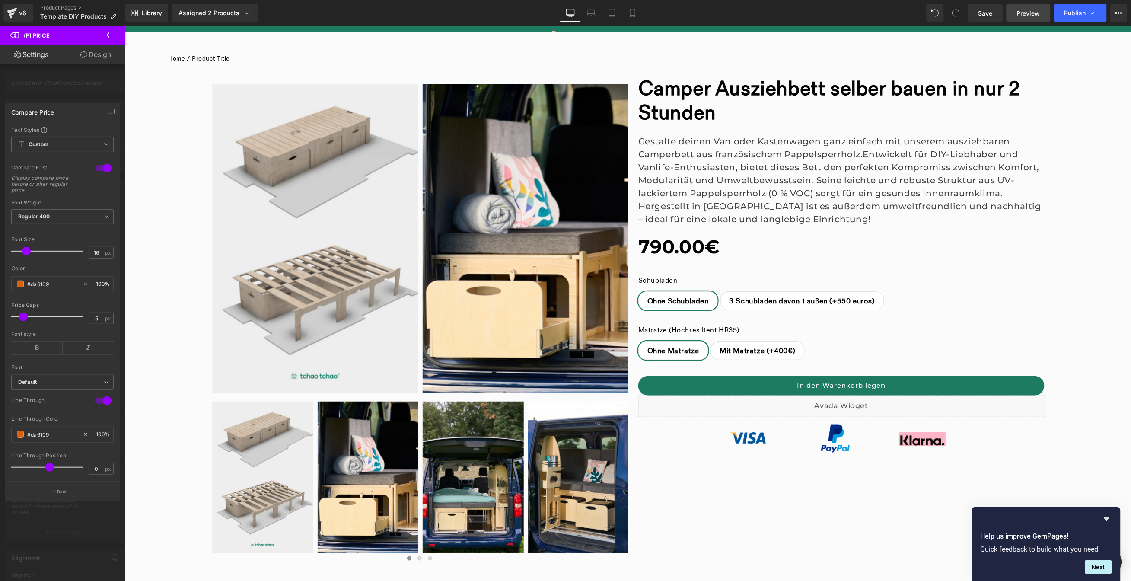
click at [1028, 16] on span "Preview" at bounding box center [1028, 13] width 23 height 9
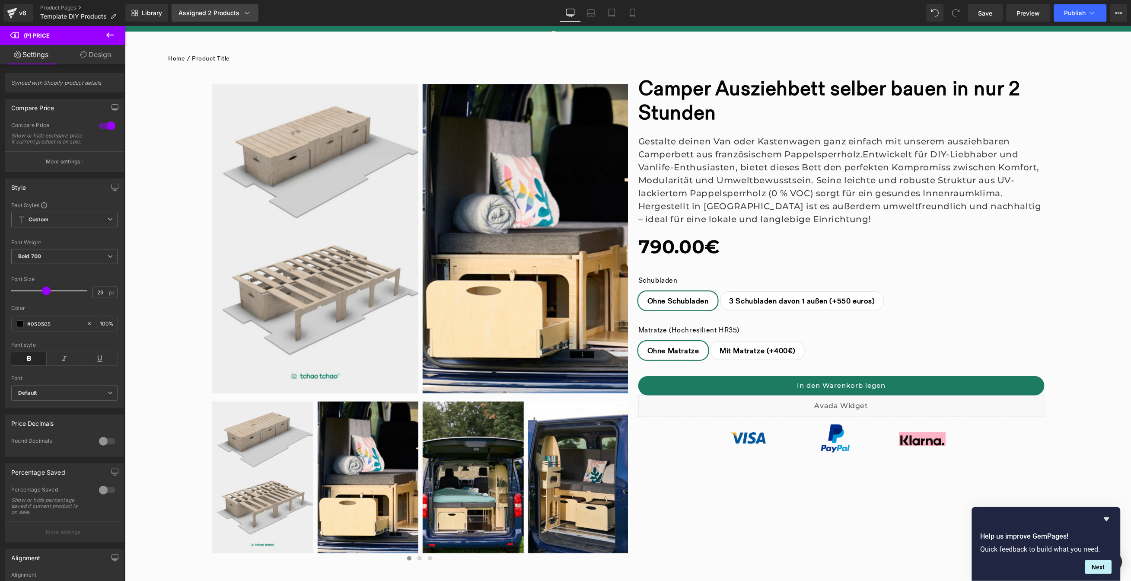
click at [230, 9] on div "Assigned 2 Products" at bounding box center [214, 13] width 73 height 9
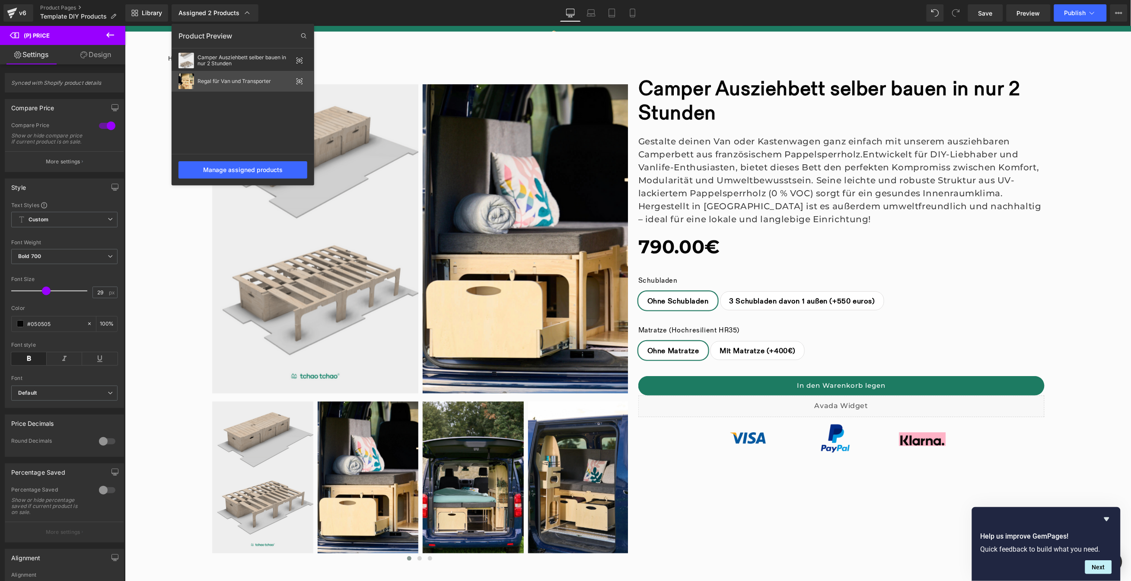
click at [296, 81] on icon at bounding box center [299, 81] width 7 height 7
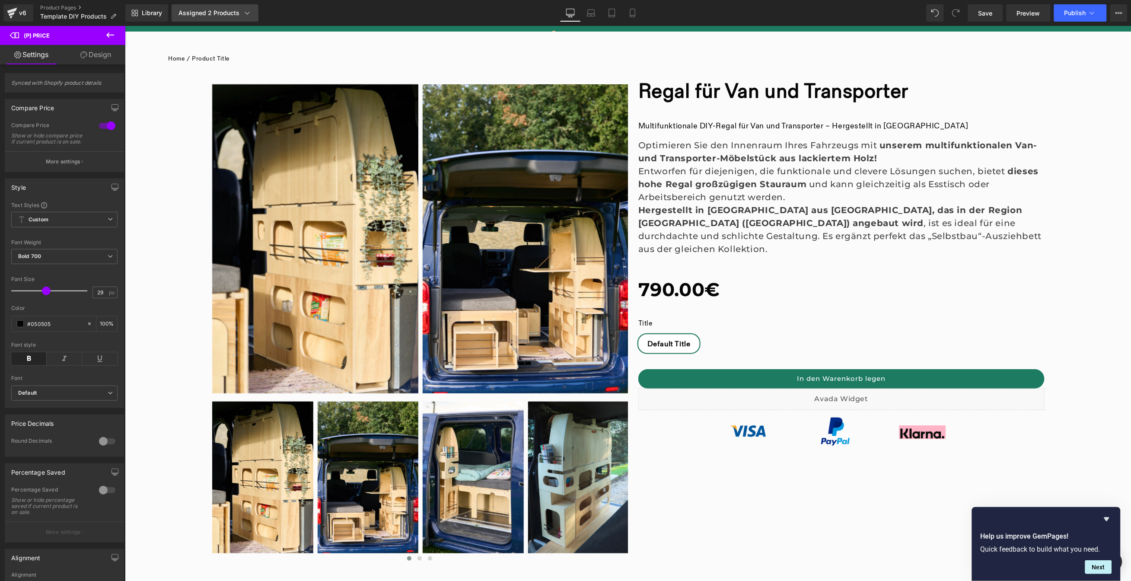
click at [230, 13] on div "Assigned 2 Products" at bounding box center [214, 13] width 73 height 9
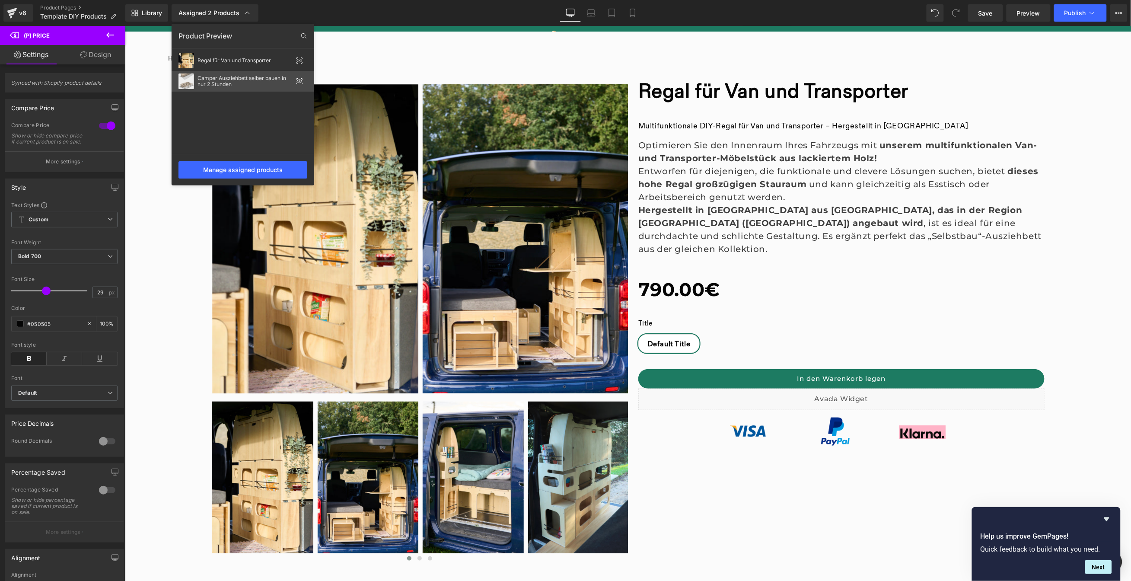
click at [300, 80] on icon at bounding box center [299, 81] width 7 height 7
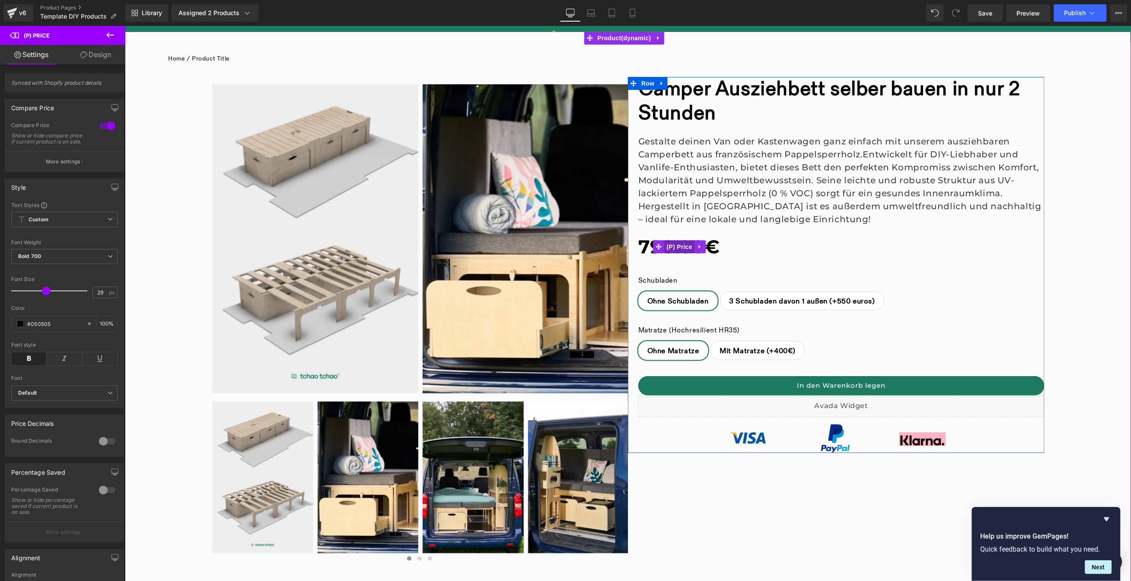
click at [683, 249] on span "(P) Price" at bounding box center [679, 246] width 30 height 13
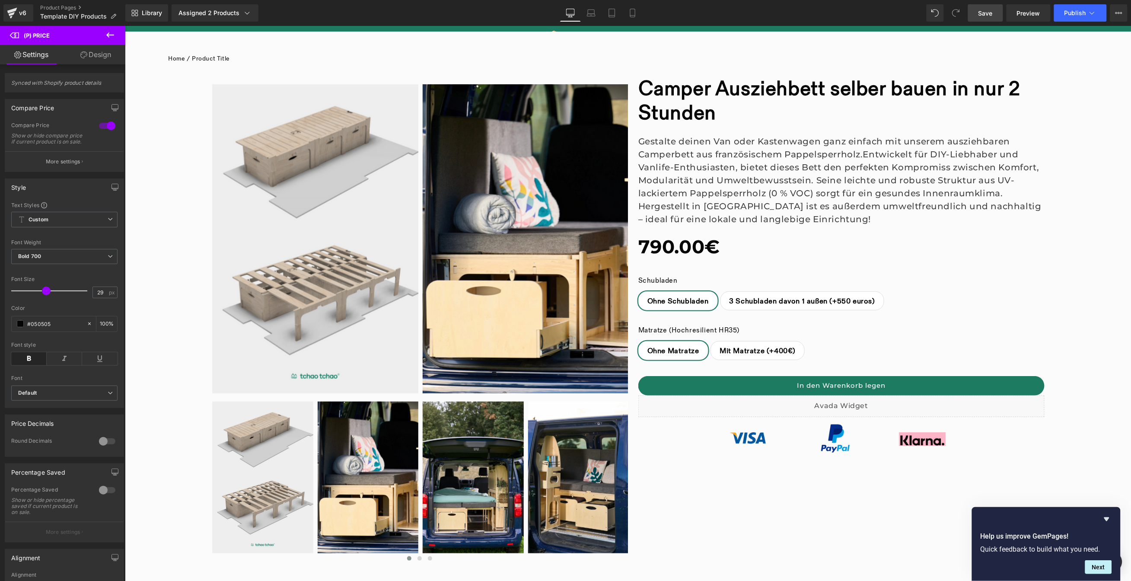
click at [983, 13] on span "Save" at bounding box center [985, 13] width 14 height 9
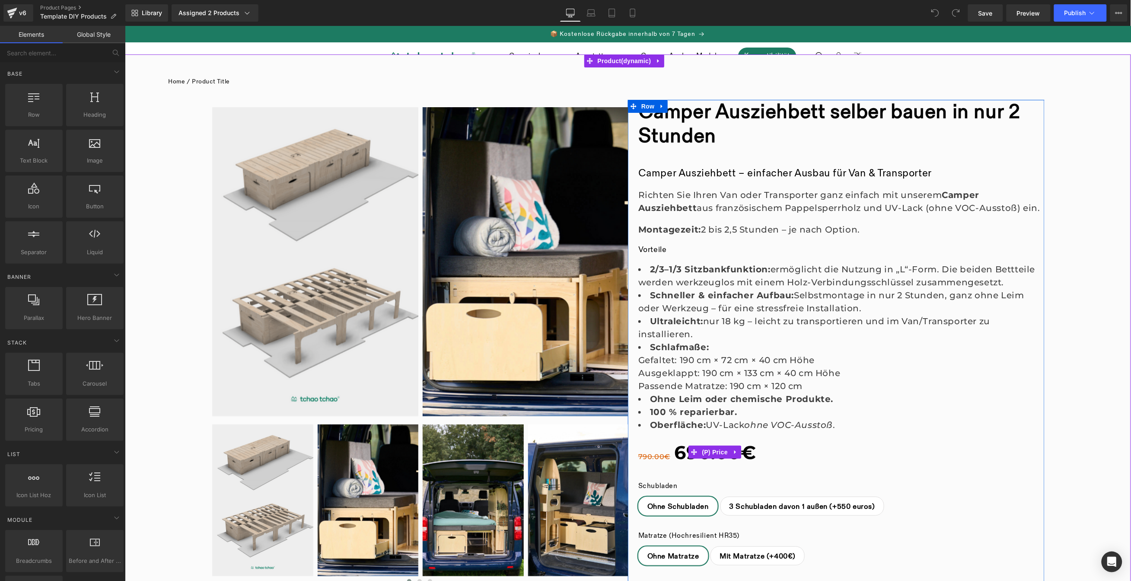
click at [655, 456] on span "790.00€" at bounding box center [654, 456] width 32 height 8
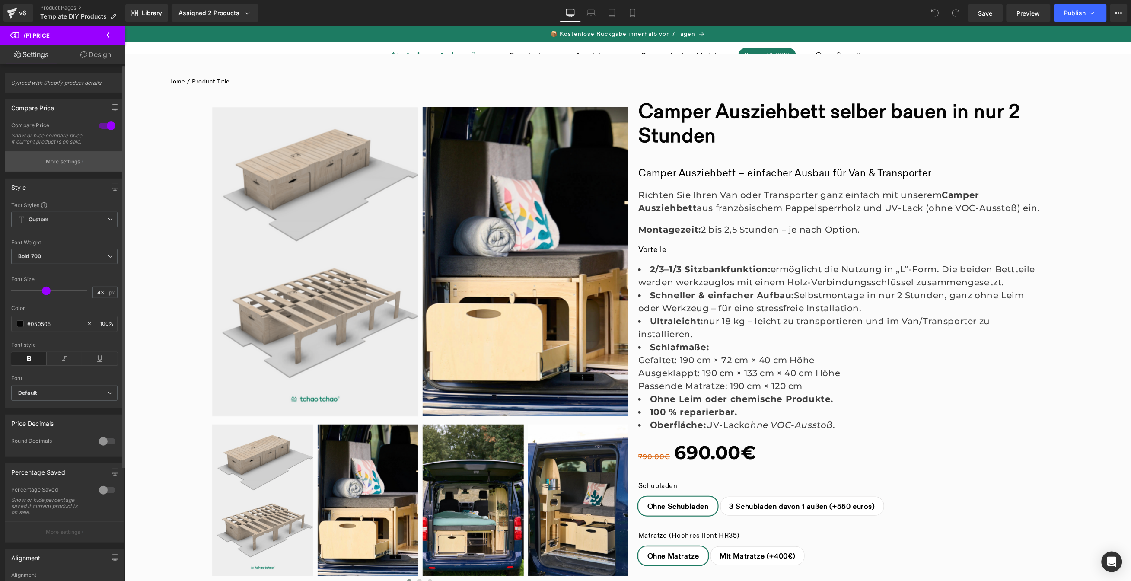
click at [73, 166] on p "More settings" at bounding box center [63, 162] width 35 height 8
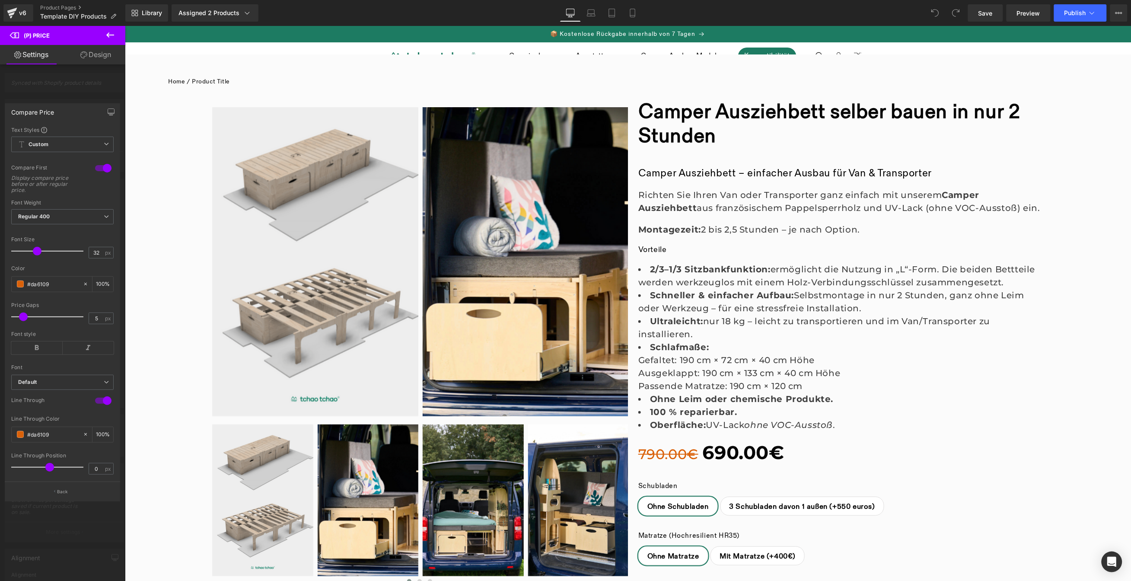
type input "31"
drag, startPoint x: 27, startPoint y: 253, endPoint x: 38, endPoint y: 255, distance: 10.6
click at [38, 255] on div at bounding box center [50, 250] width 68 height 17
click at [35, 347] on icon at bounding box center [36, 347] width 51 height 13
click at [52, 467] on span at bounding box center [49, 467] width 9 height 9
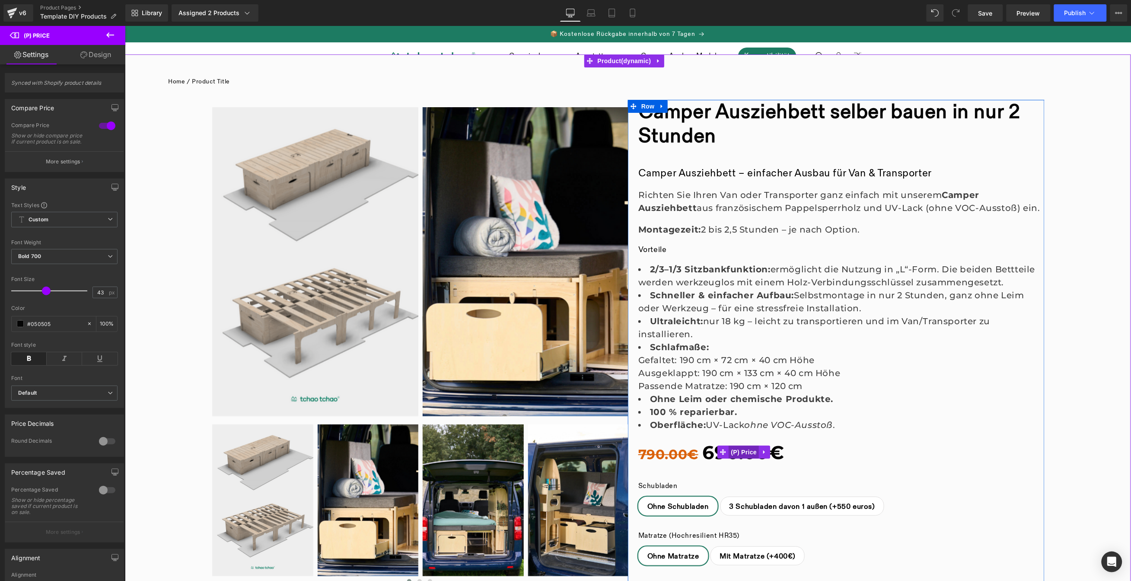
click at [739, 450] on span "(P) Price" at bounding box center [744, 451] width 30 height 13
click at [646, 107] on span "Row" at bounding box center [647, 105] width 17 height 13
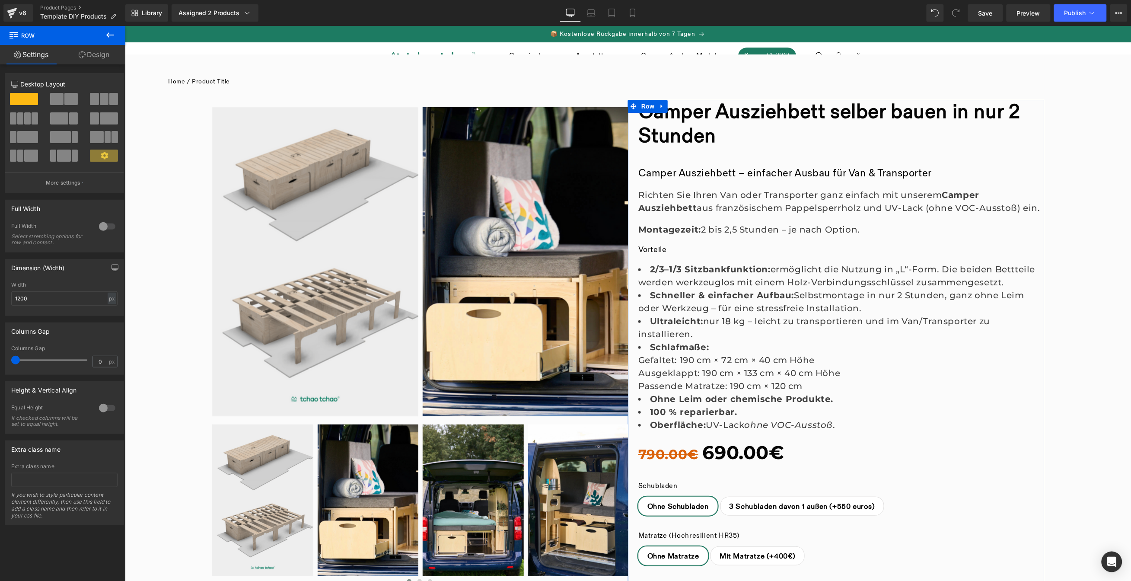
click at [105, 55] on link "Design" at bounding box center [94, 54] width 63 height 19
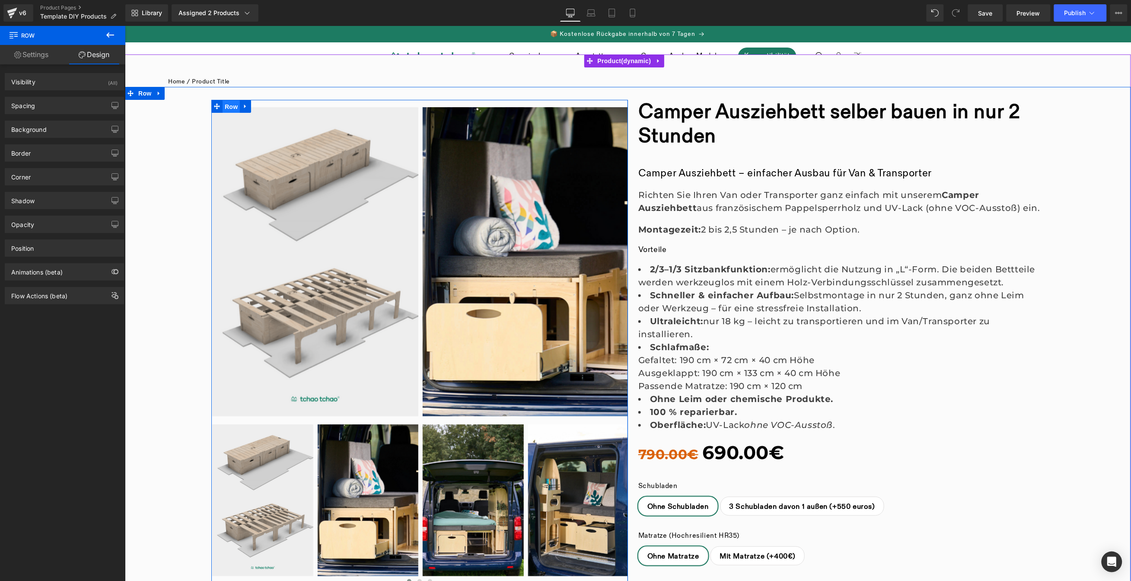
click at [231, 105] on span "Row" at bounding box center [230, 106] width 17 height 13
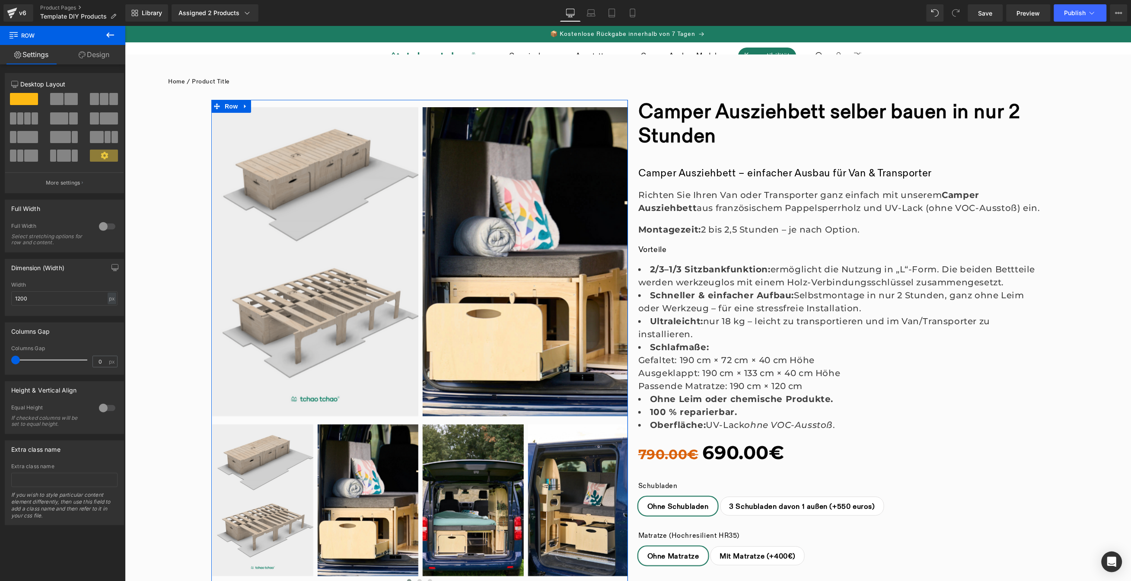
click at [94, 52] on link "Design" at bounding box center [94, 54] width 63 height 19
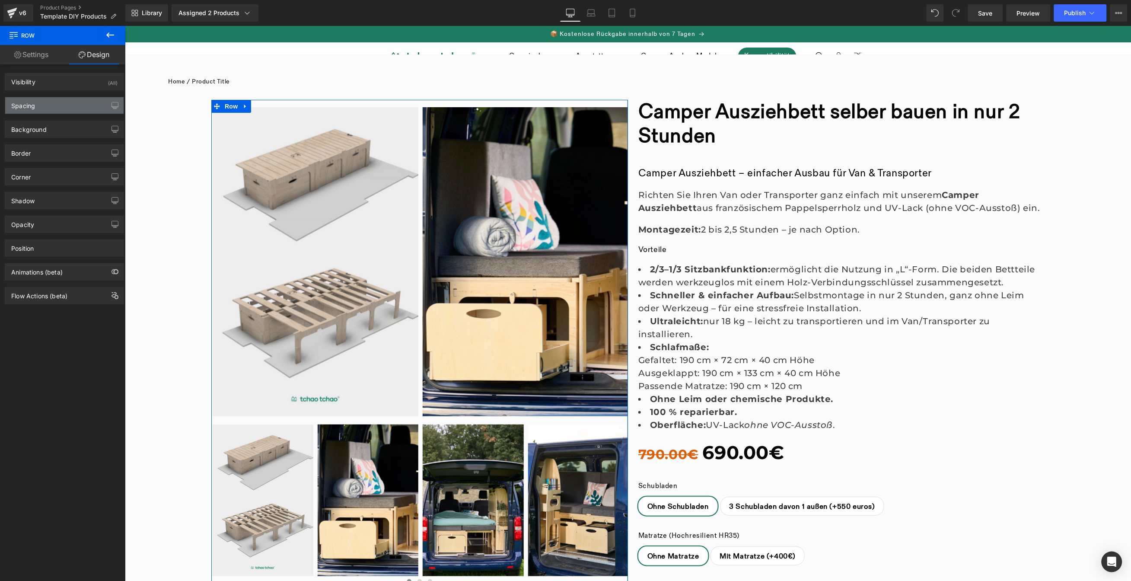
click at [36, 108] on div "Spacing" at bounding box center [64, 105] width 118 height 16
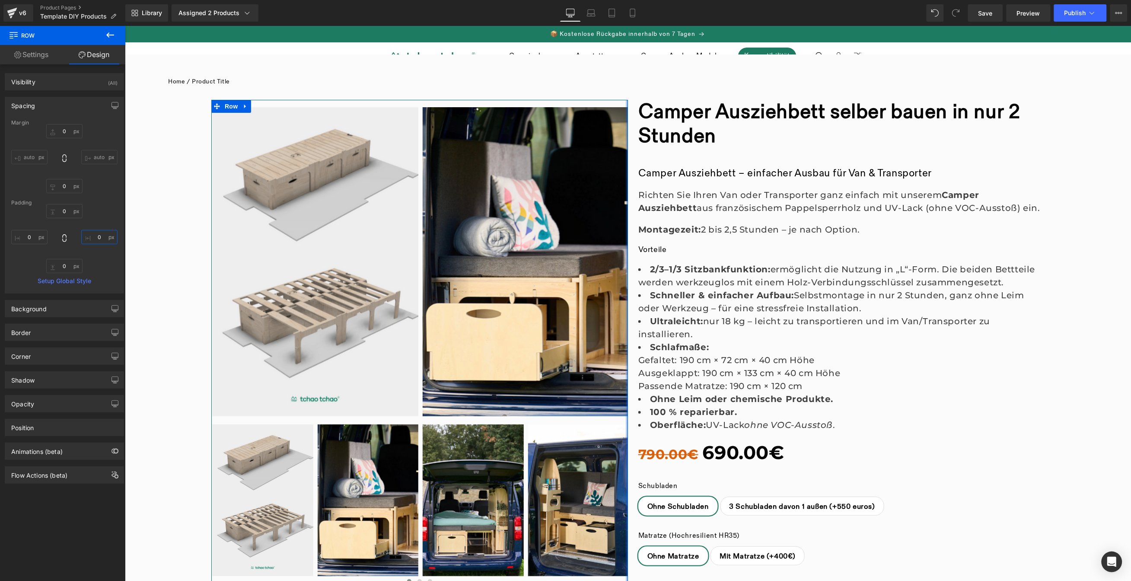
click at [95, 239] on input "0" at bounding box center [99, 237] width 36 height 14
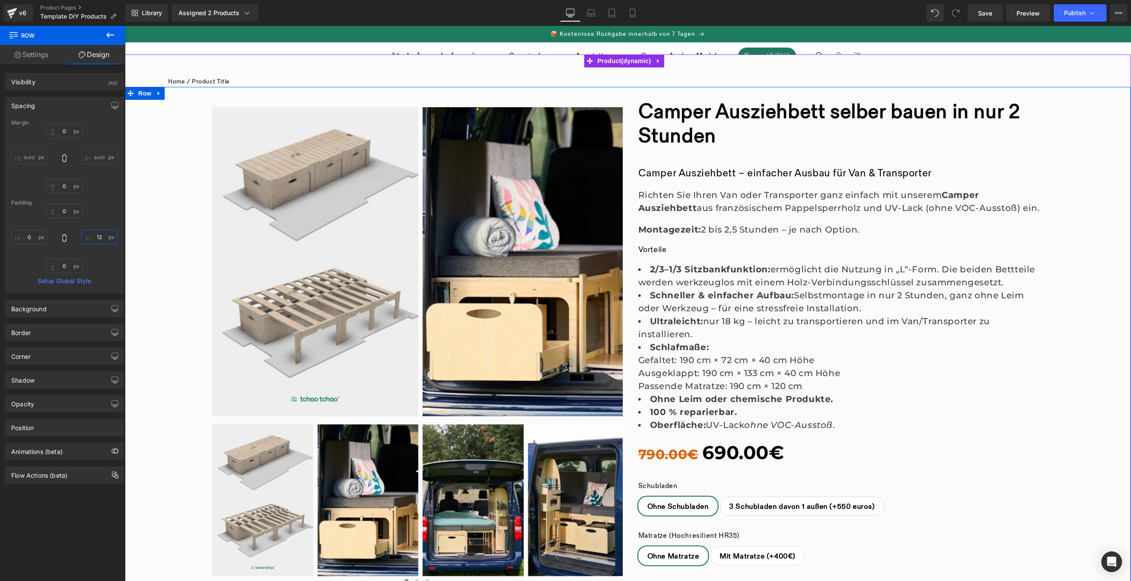
type input "1"
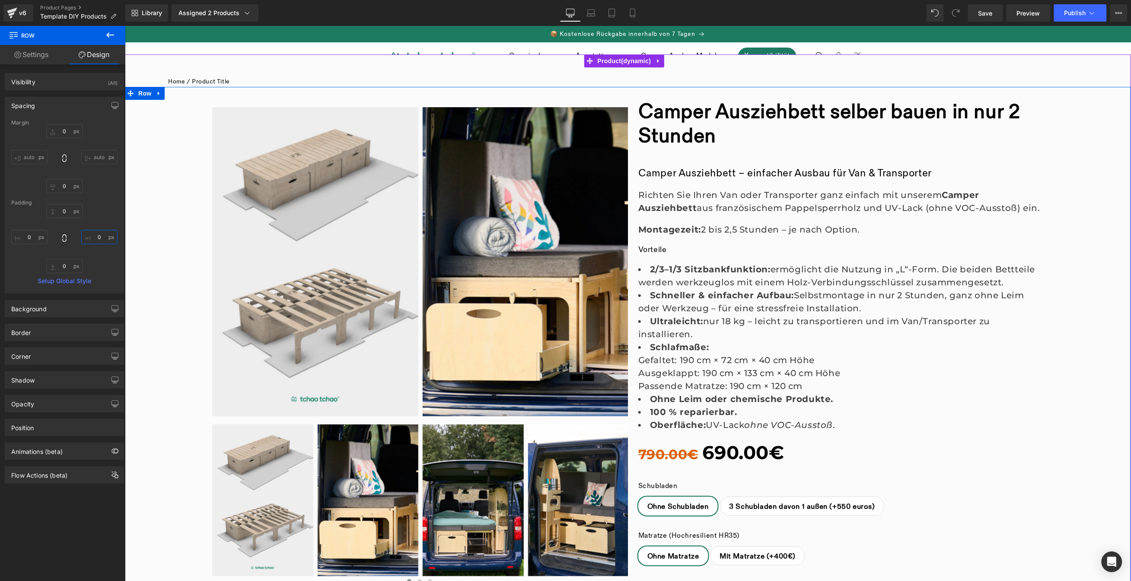
type input "6"
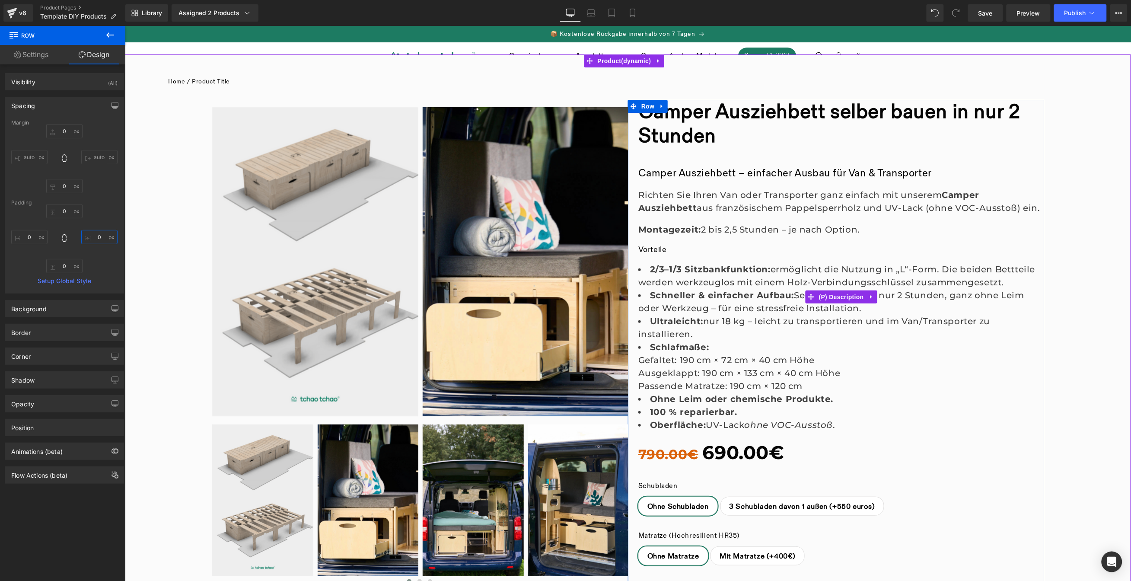
type input "0"
click at [819, 229] on p "Montagezeit: 2 bis 2,5 Stunden – je nach Option." at bounding box center [841, 229] width 406 height 13
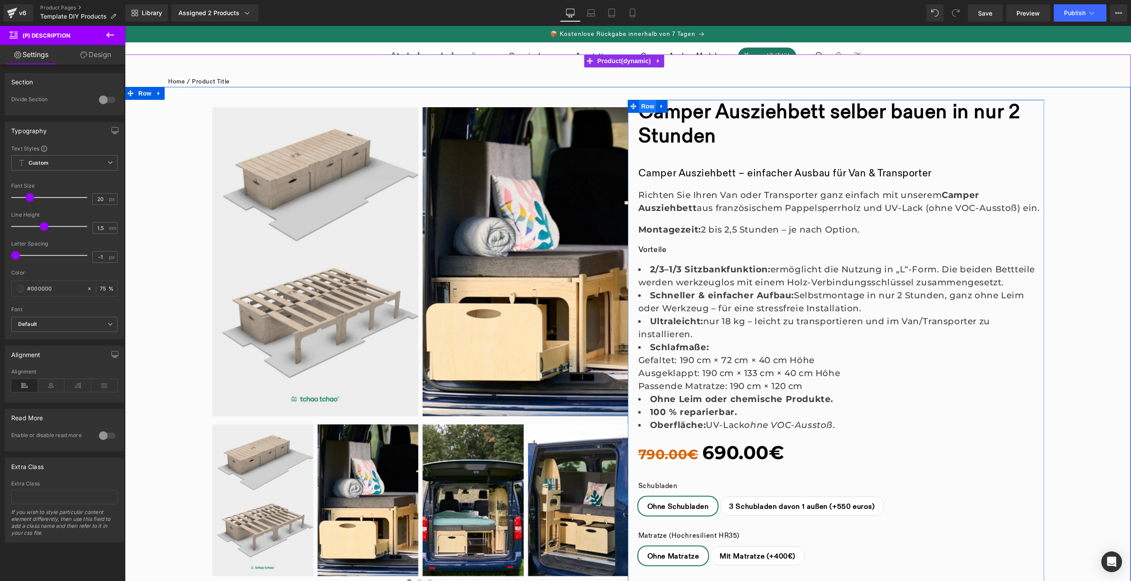
click at [646, 109] on span "Row" at bounding box center [647, 105] width 17 height 13
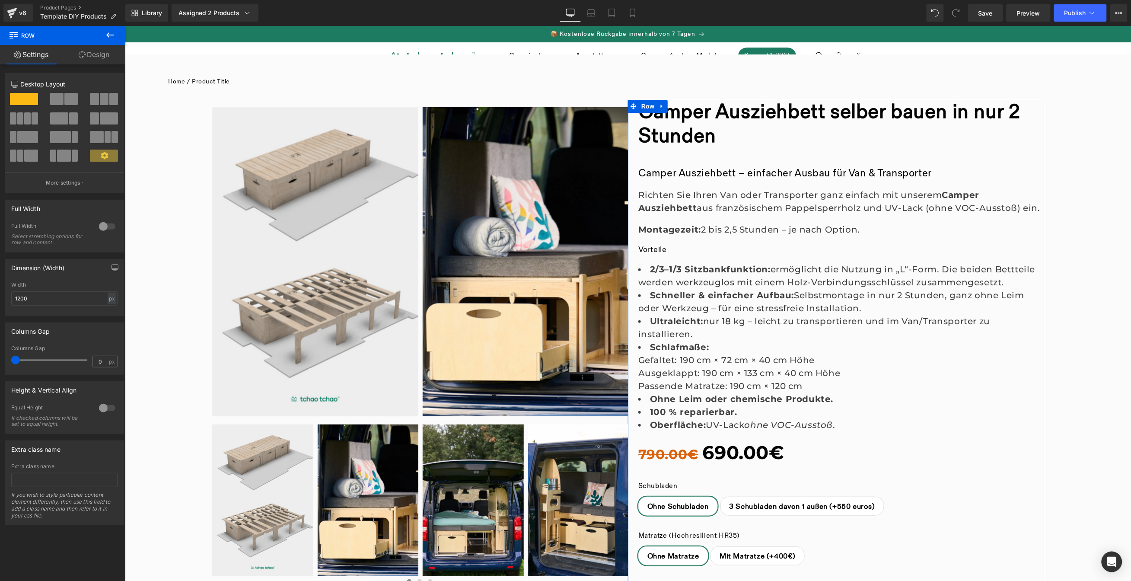
drag, startPoint x: 113, startPoint y: 53, endPoint x: 80, endPoint y: 118, distance: 72.9
click at [113, 53] on link "Design" at bounding box center [94, 54] width 63 height 19
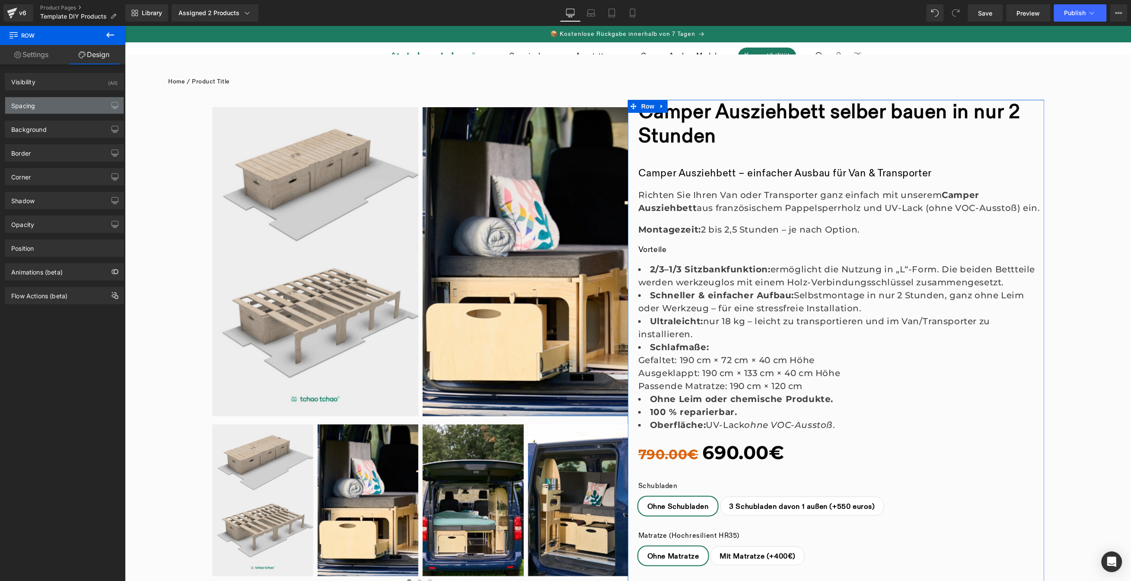
click at [64, 107] on div "Spacing" at bounding box center [64, 105] width 118 height 16
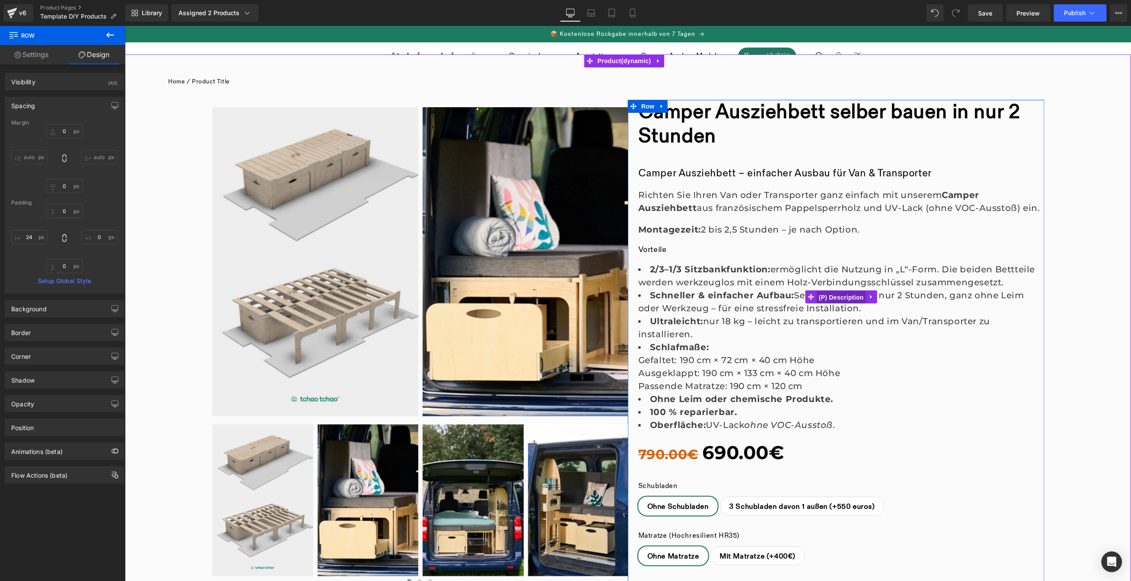
click at [843, 299] on span "(P) Description" at bounding box center [840, 296] width 49 height 13
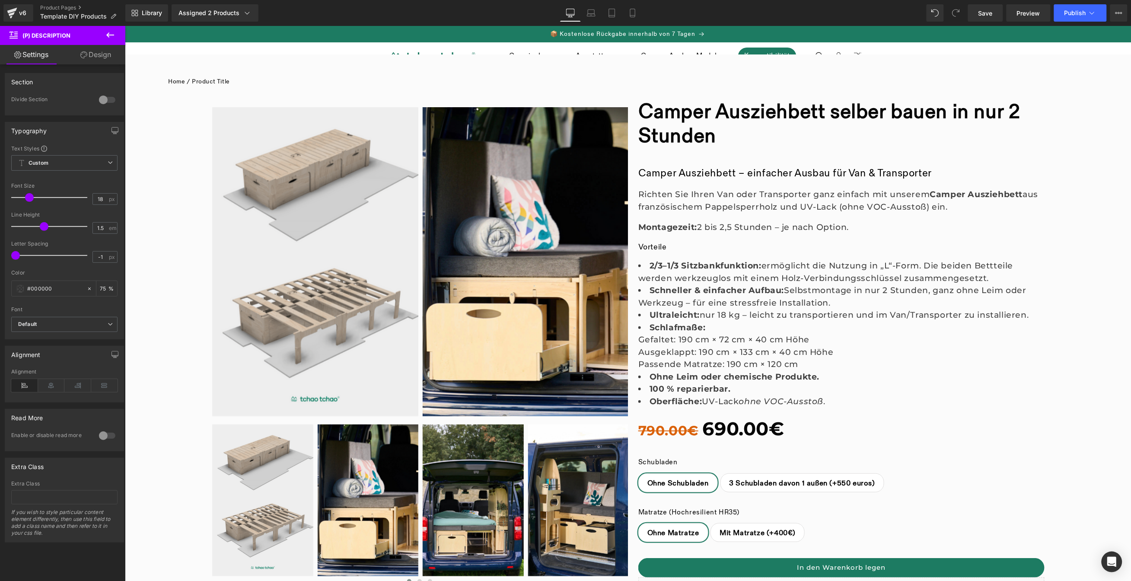
type input "17"
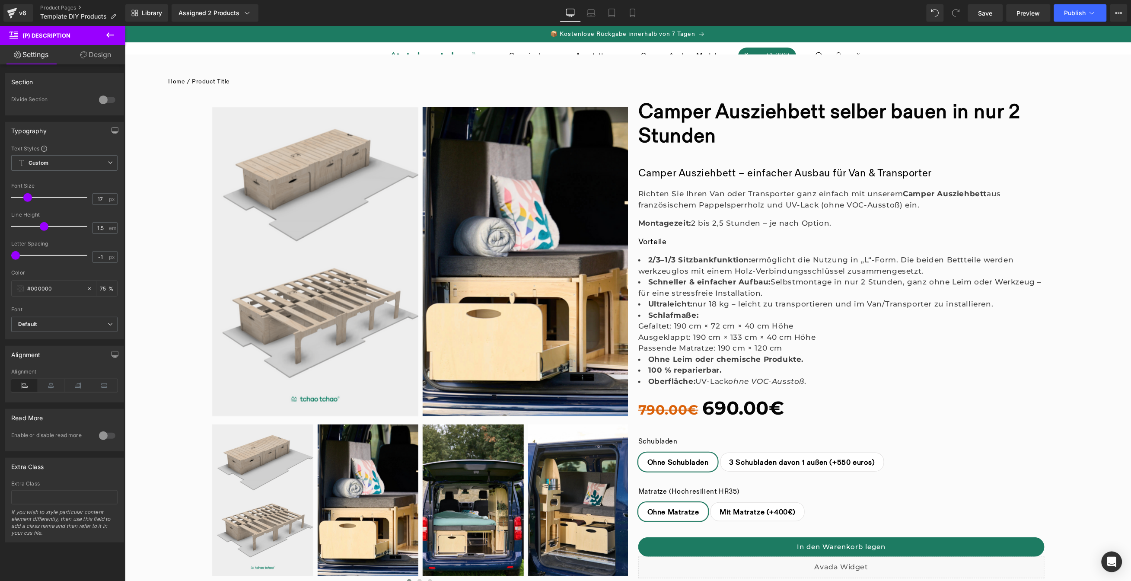
click at [27, 198] on span at bounding box center [27, 197] width 9 height 9
click at [629, 14] on icon at bounding box center [632, 13] width 9 height 9
type input "75"
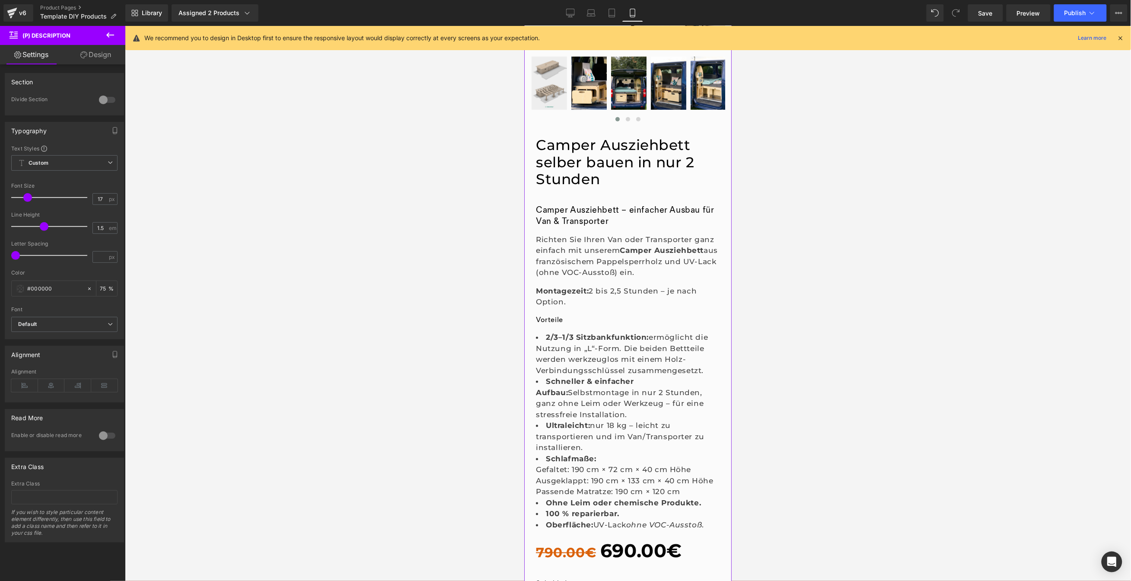
scroll to position [228, 0]
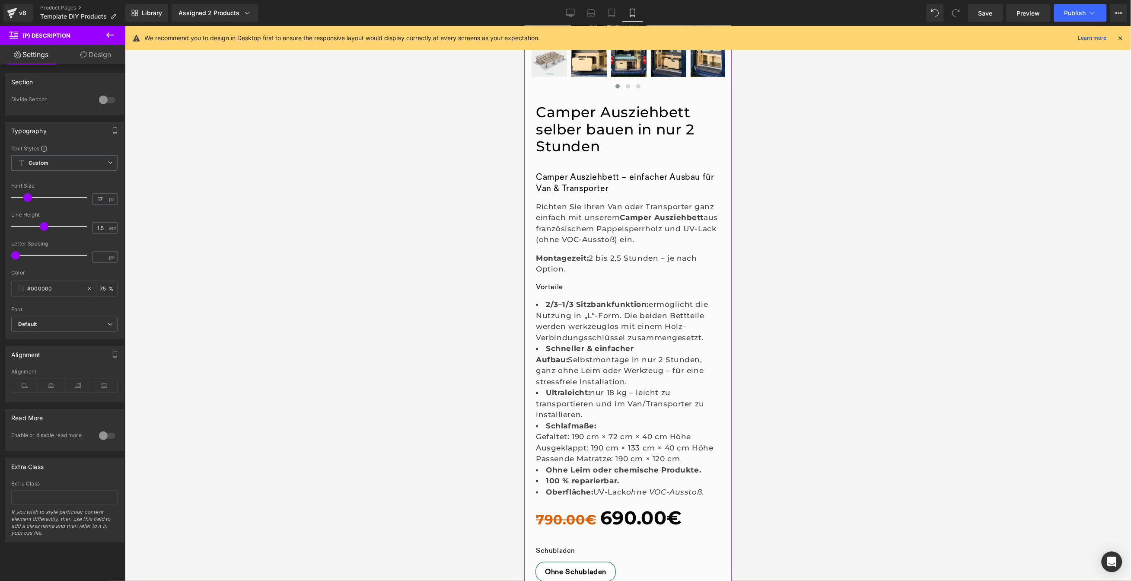
click at [593, 118] on link "Camper Ausziehbett selber bauen in nur 2 Stunden" at bounding box center [627, 128] width 184 height 51
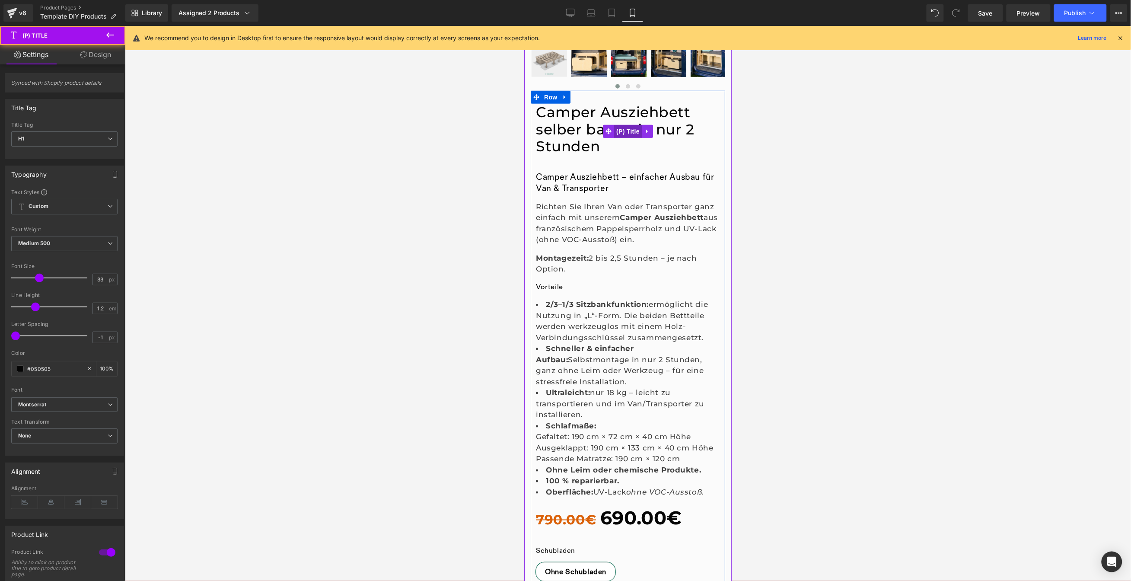
click at [627, 130] on span "(P) Title" at bounding box center [628, 130] width 28 height 13
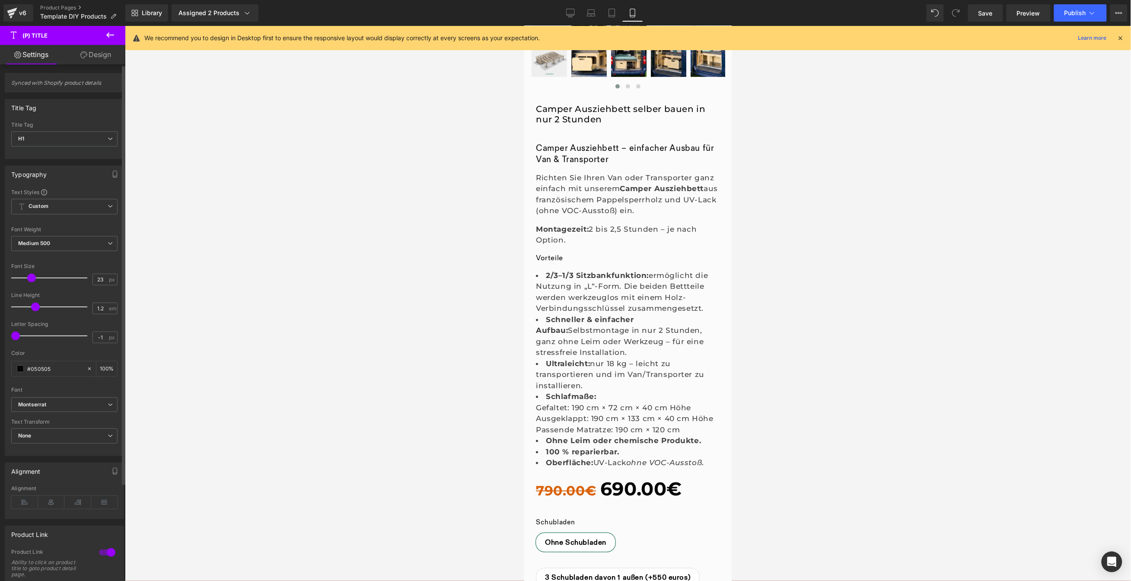
type input "24"
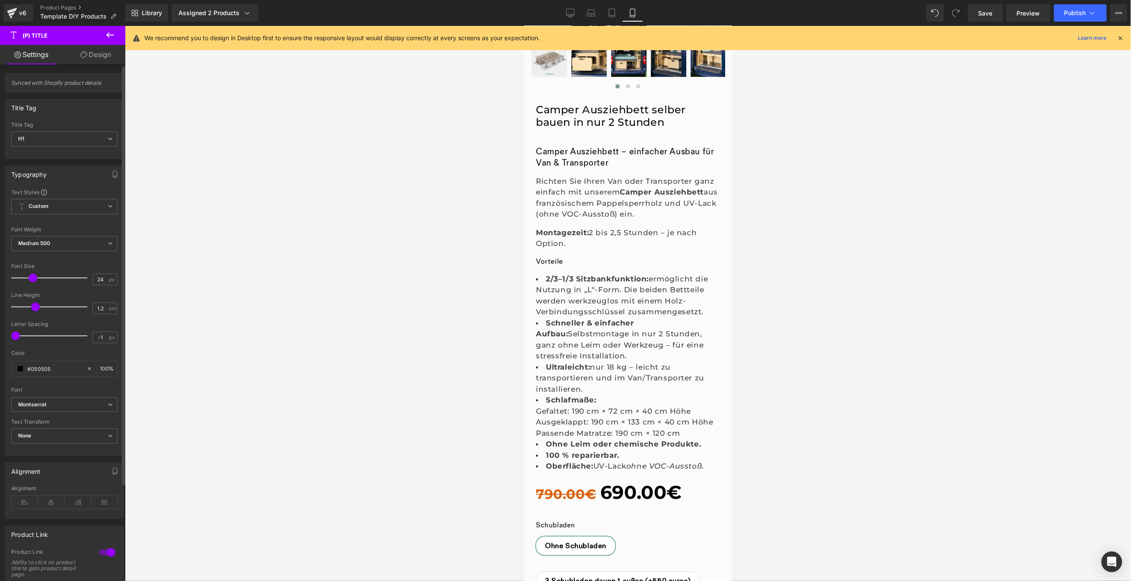
drag, startPoint x: 38, startPoint y: 277, endPoint x: 32, endPoint y: 279, distance: 5.9
click at [32, 280] on span at bounding box center [33, 278] width 9 height 9
click at [631, 152] on h2 "Camper Ausziehbett – einfacher Ausbau für Van & Transporter" at bounding box center [627, 157] width 184 height 22
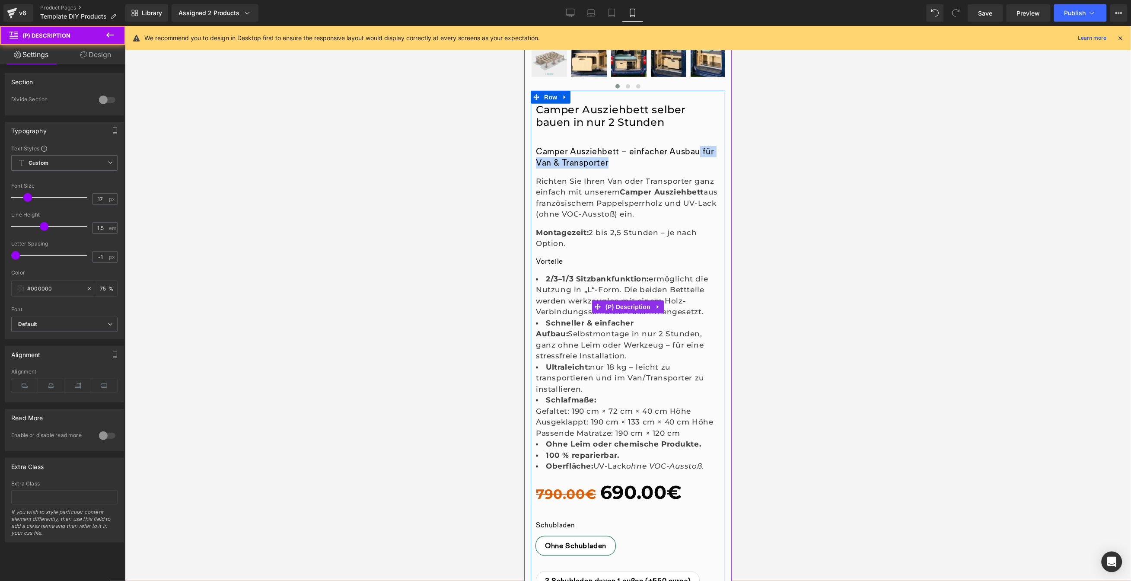
drag, startPoint x: 695, startPoint y: 150, endPoint x: 640, endPoint y: 109, distance: 68.2
click at [701, 157] on h2 "Camper Ausziehbett – einfacher Ausbau für Van & Transporter" at bounding box center [627, 157] width 184 height 22
click at [638, 106] on link "Camper Ausziehbett selber bauen in nur 2 Stunden" at bounding box center [627, 115] width 184 height 25
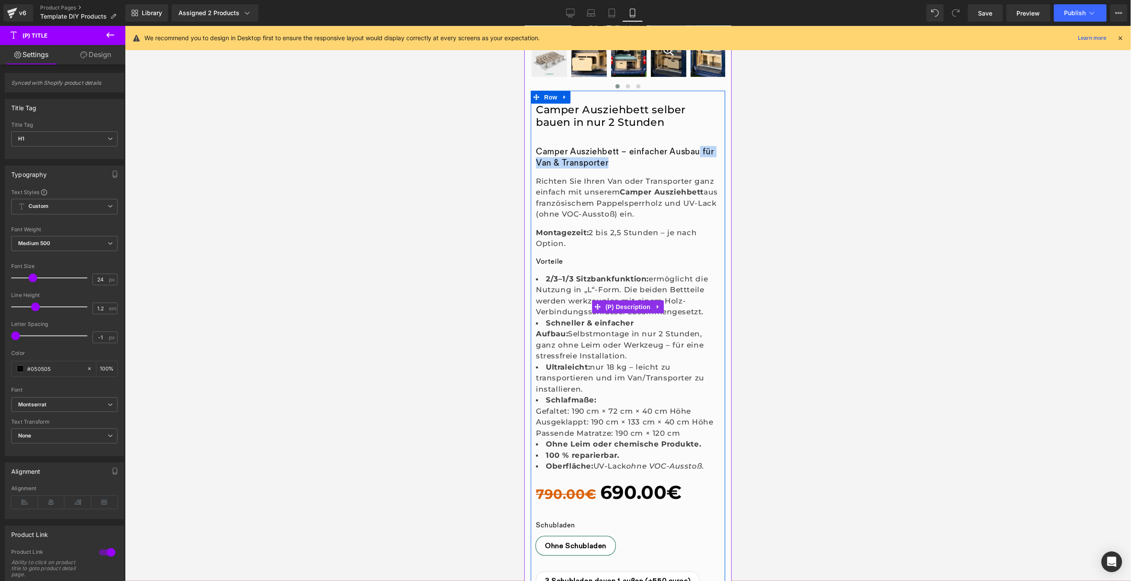
copy h2 "für Van & Transporter"
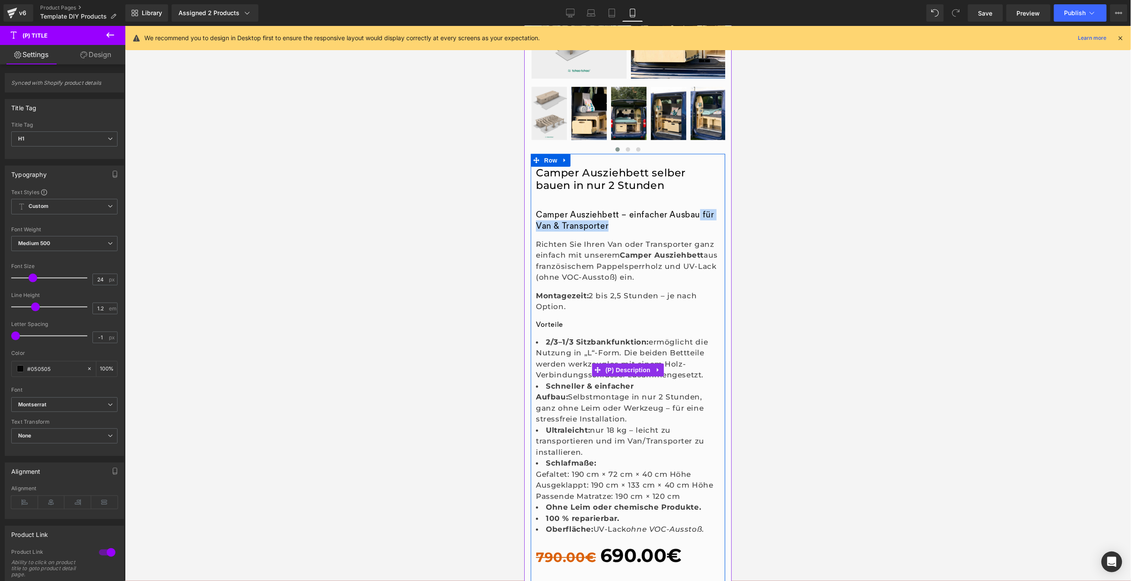
scroll to position [153, 0]
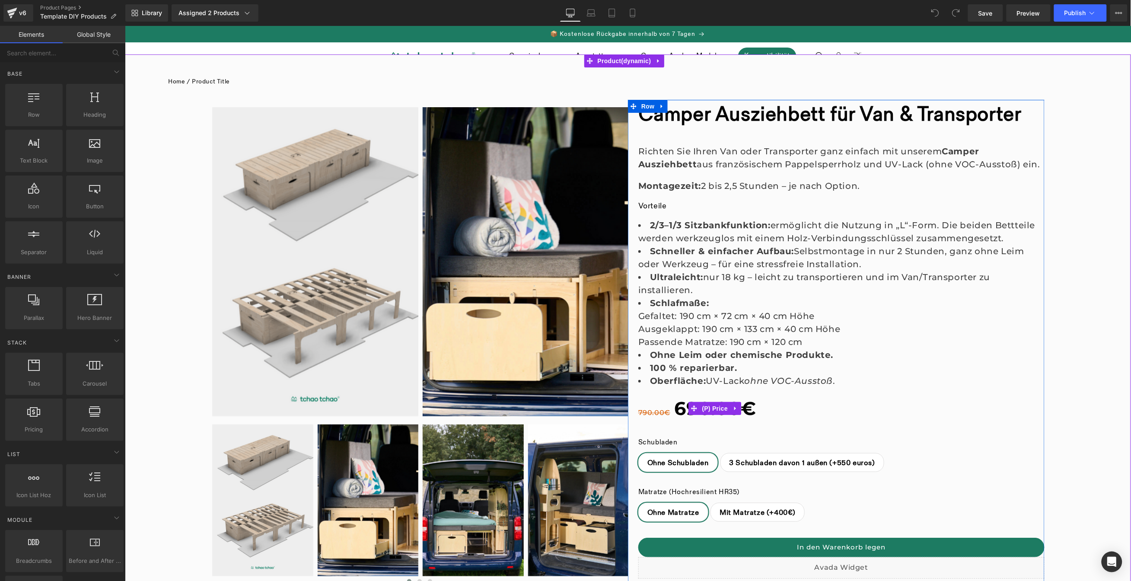
click at [647, 411] on span "790.00€" at bounding box center [654, 412] width 32 height 8
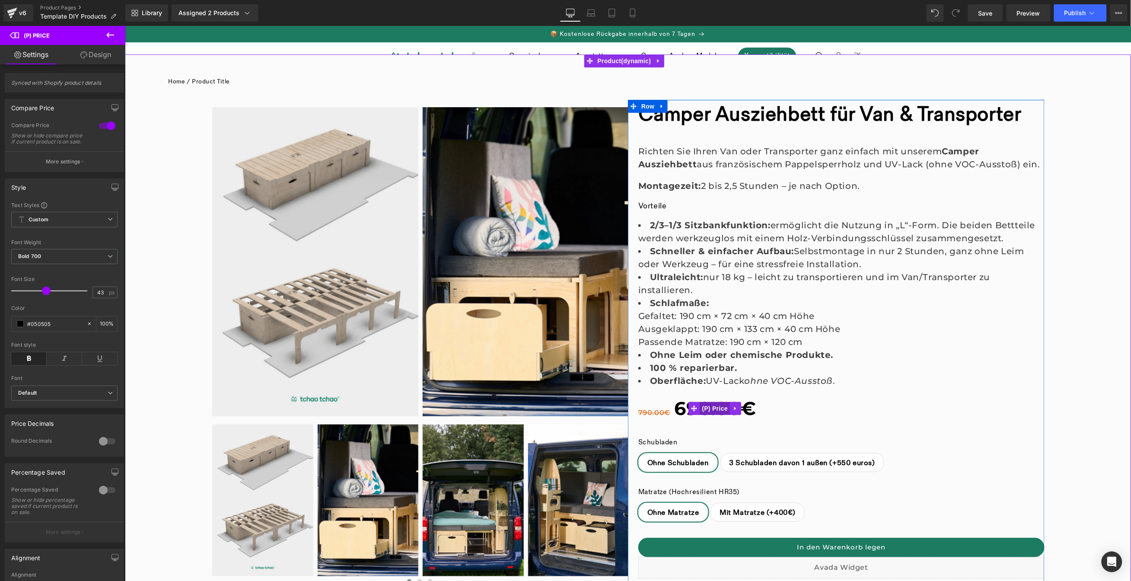
click at [714, 411] on span "(P) Price" at bounding box center [715, 408] width 30 height 13
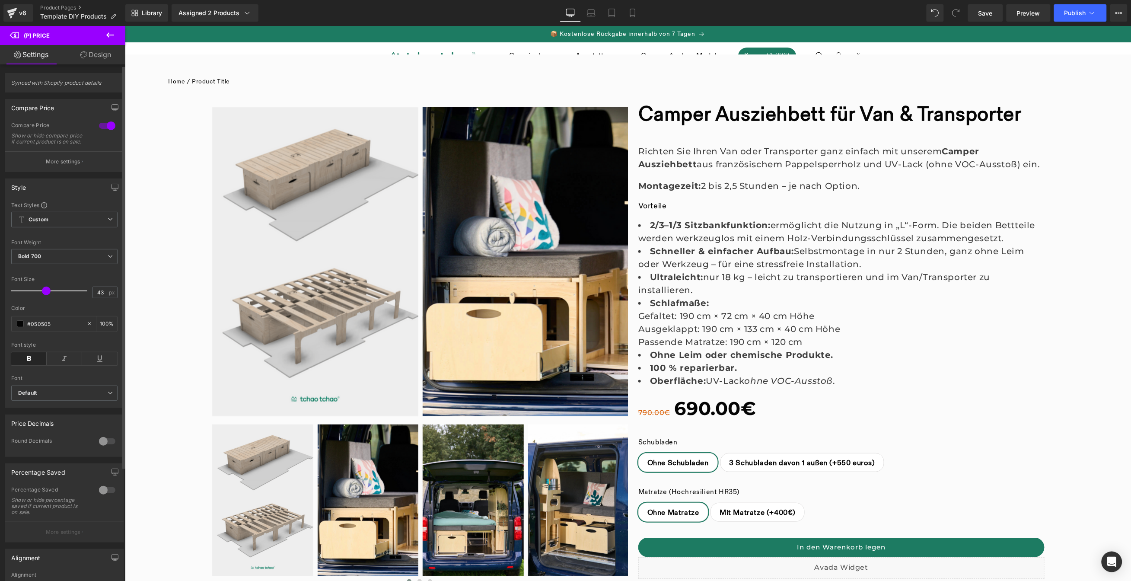
scroll to position [2, 0]
click at [92, 166] on button "More settings" at bounding box center [64, 160] width 118 height 20
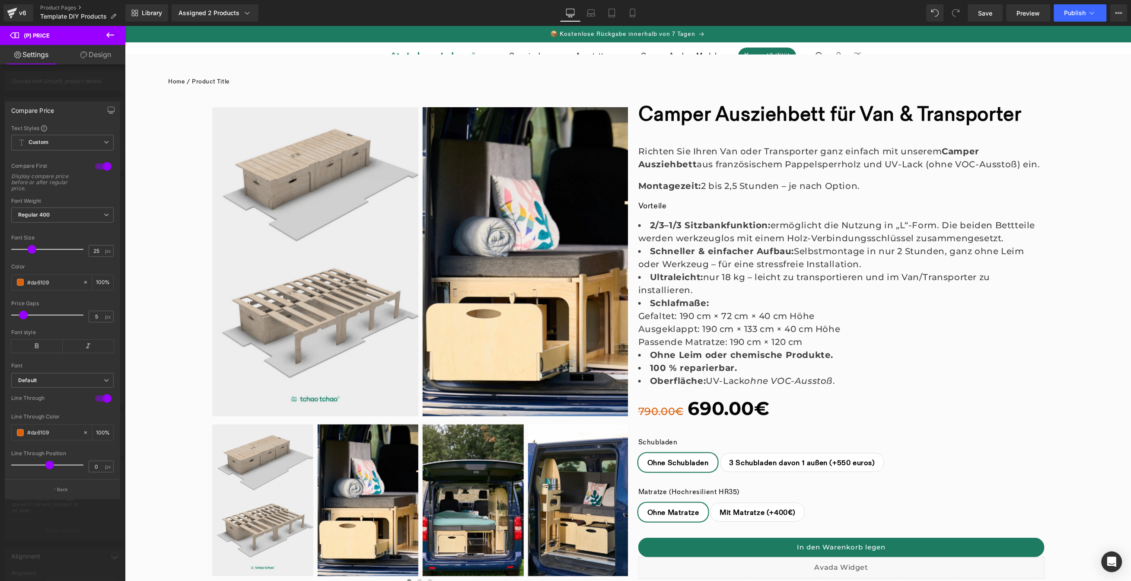
type input "26"
drag, startPoint x: 24, startPoint y: 249, endPoint x: 31, endPoint y: 249, distance: 6.9
click at [31, 249] on span at bounding box center [33, 249] width 9 height 9
click at [31, 346] on icon at bounding box center [36, 346] width 51 height 13
click at [638, 10] on link "Mobile" at bounding box center [632, 12] width 21 height 17
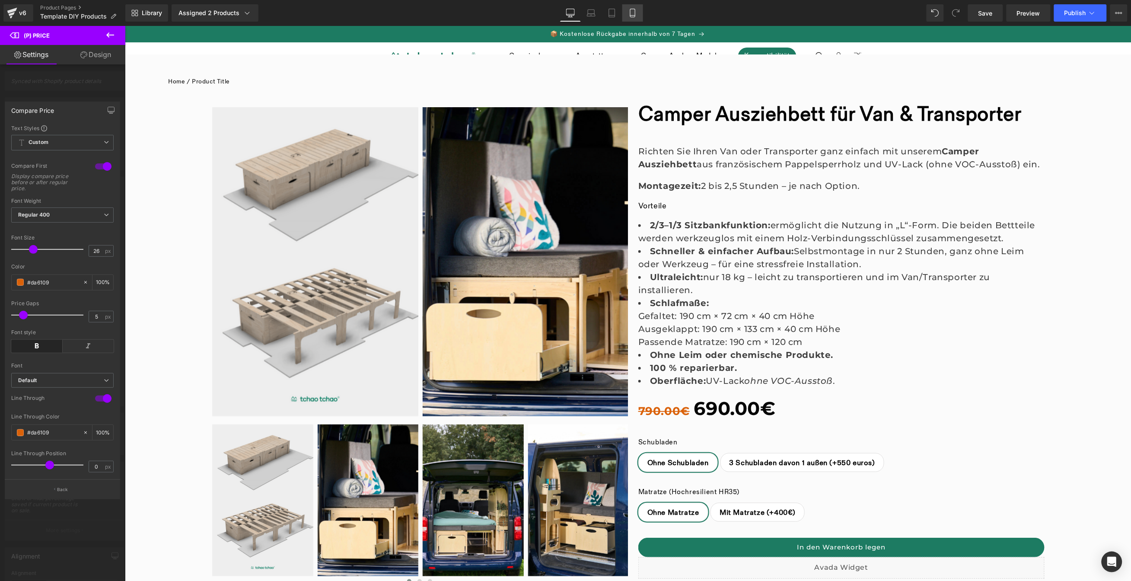
type input "100"
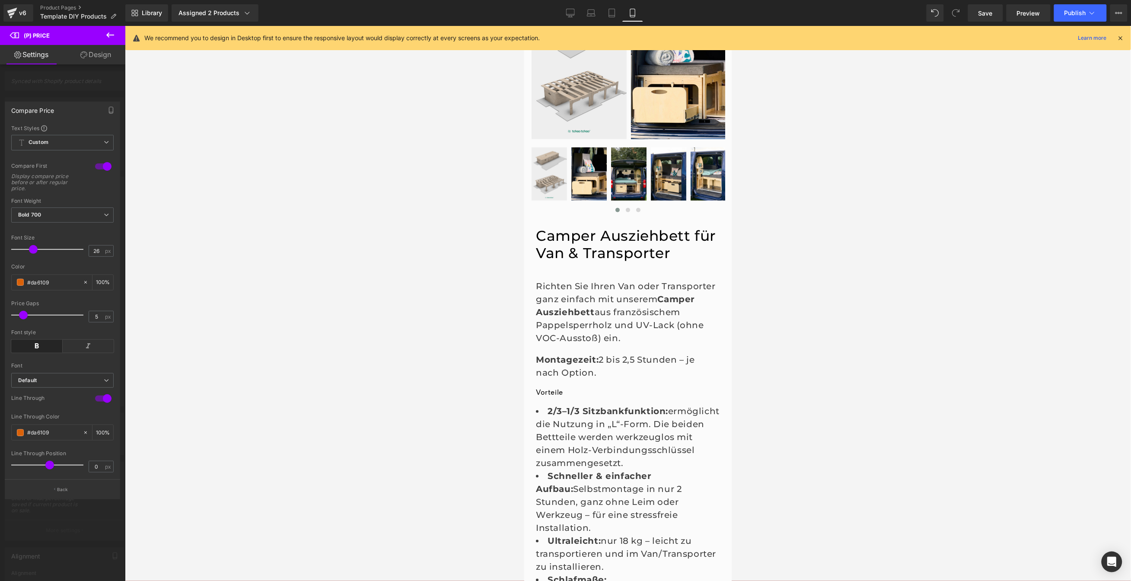
scroll to position [99, 0]
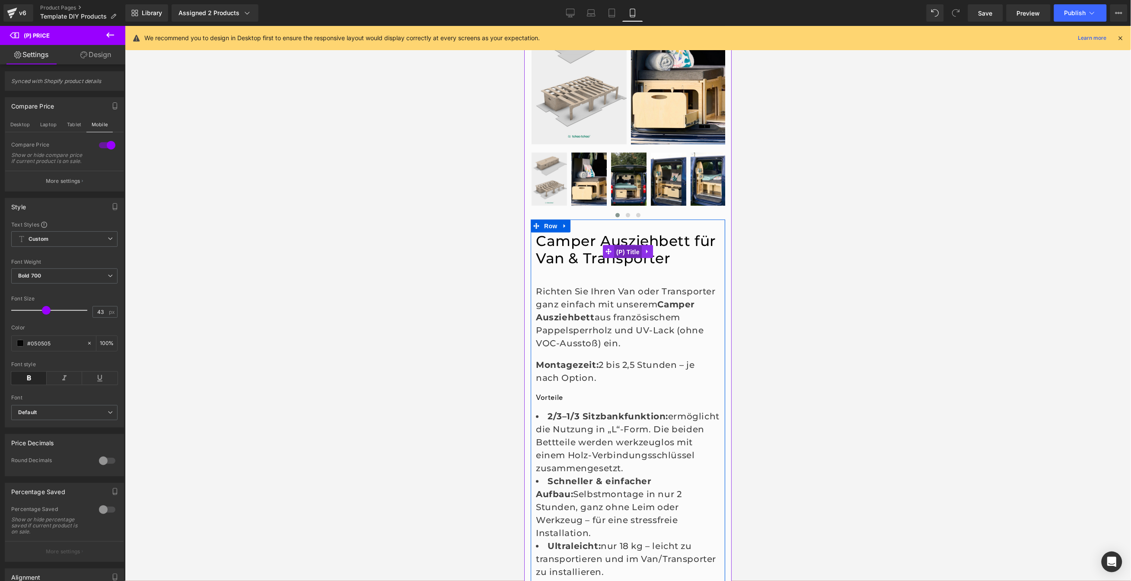
click at [626, 252] on span "(P) Title" at bounding box center [628, 251] width 28 height 13
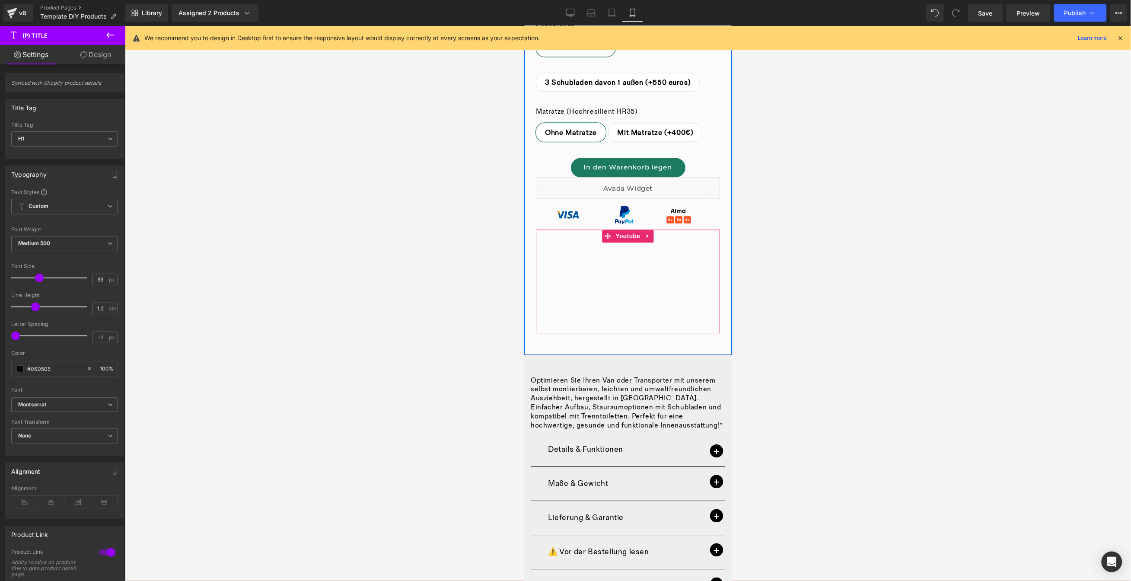
scroll to position [873, 0]
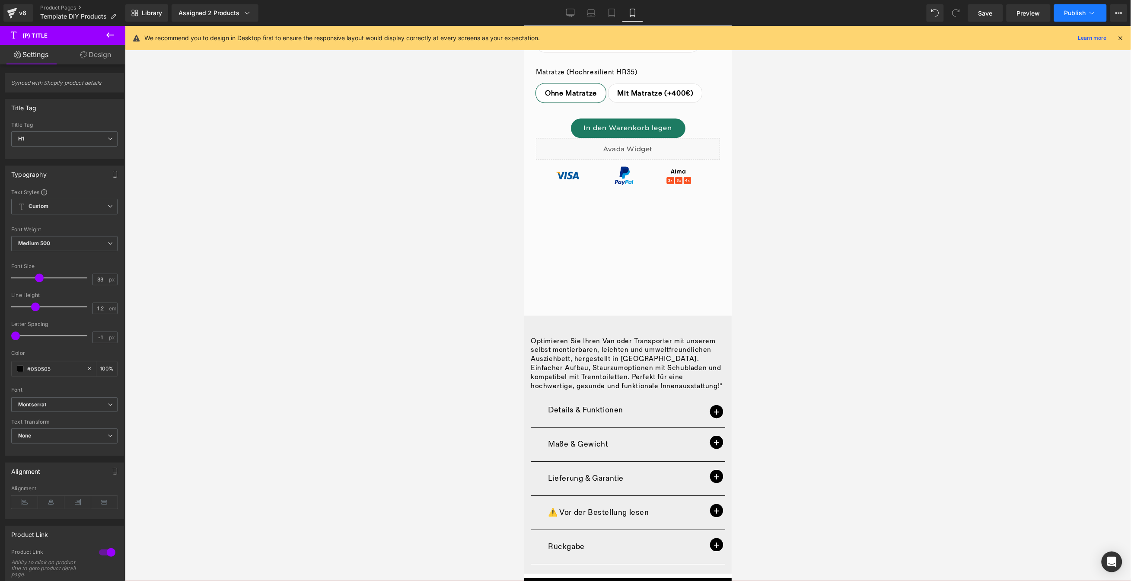
click at [1071, 12] on span "Publish" at bounding box center [1075, 13] width 22 height 7
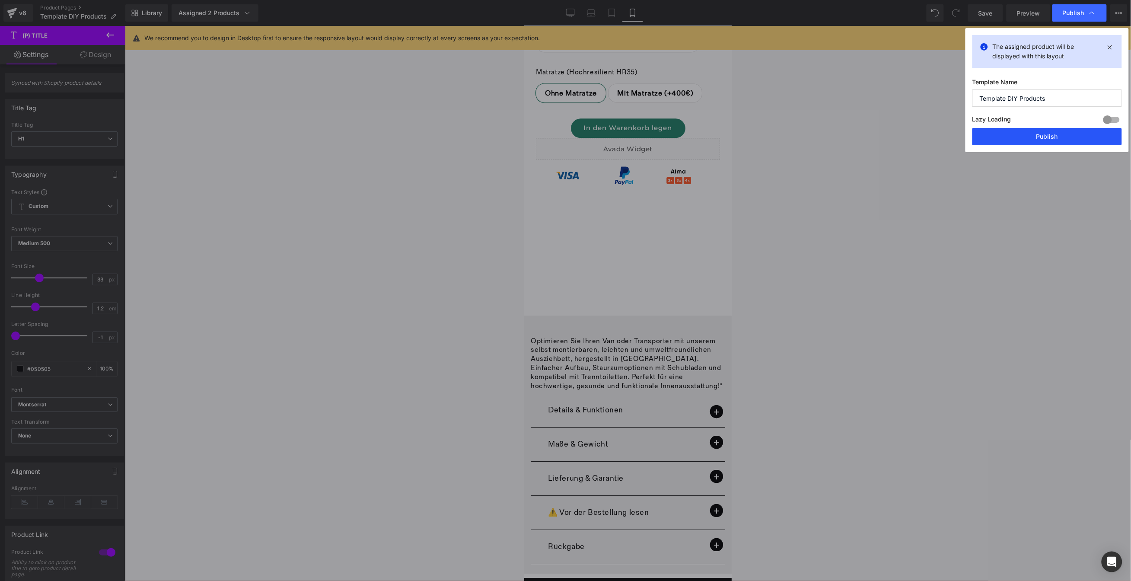
click at [1040, 142] on button "Publish" at bounding box center [1047, 136] width 150 height 17
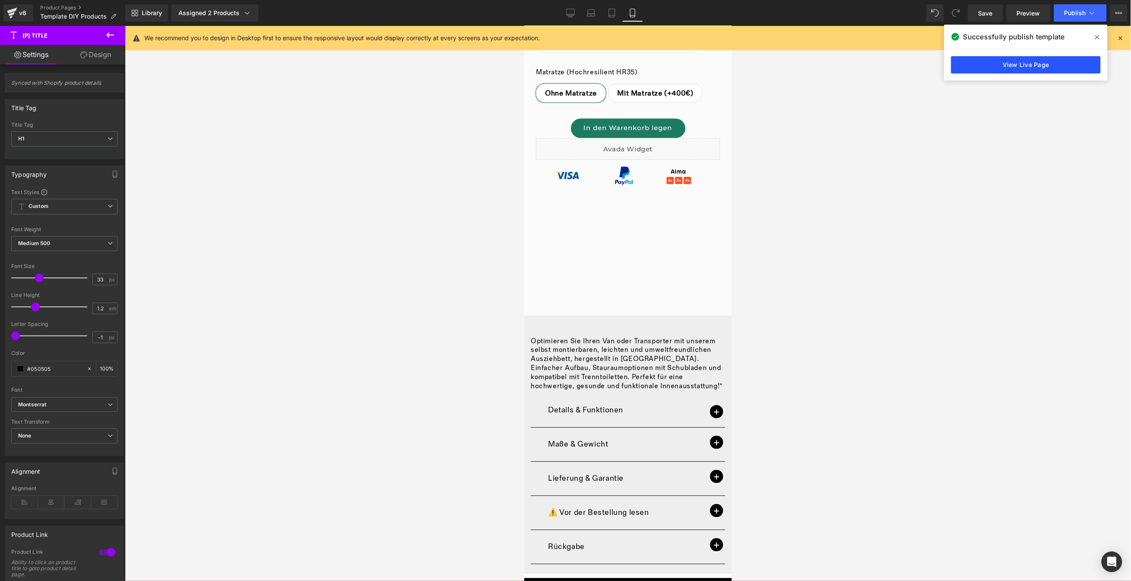
click at [1037, 68] on link "View Live Page" at bounding box center [1026, 64] width 150 height 17
